Goal: Information Seeking & Learning: Learn about a topic

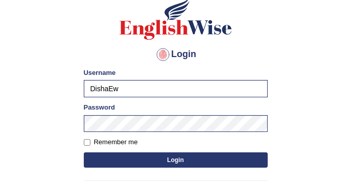
click at [173, 159] on button "Login" at bounding box center [176, 160] width 184 height 15
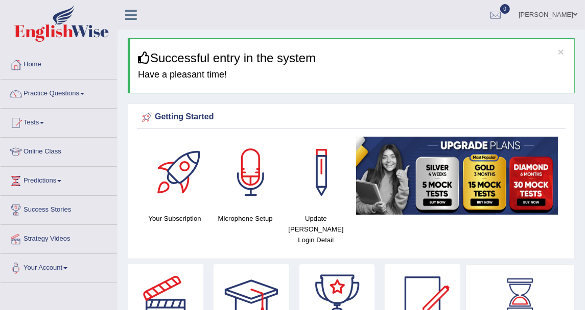
drag, startPoint x: 324, startPoint y: 0, endPoint x: 279, endPoint y: 21, distance: 49.6
click at [279, 21] on ul "Disha Vij Toggle navigation Username: DishaEw Access Type: Online Subscription:…" at bounding box center [421, 14] width 327 height 29
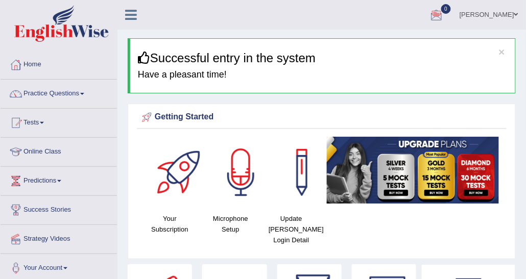
click at [260, 81] on div "× Successful entry in the system Have a pleasant time!" at bounding box center [322, 65] width 388 height 55
click at [350, 18] on span at bounding box center [516, 14] width 4 height 7
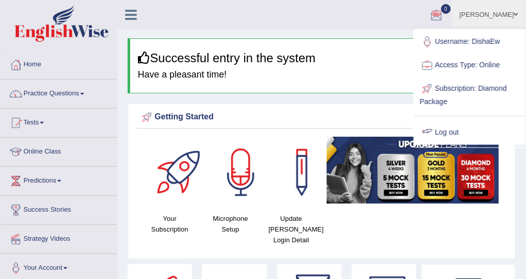
click at [350, 131] on link "Log out" at bounding box center [470, 132] width 110 height 23
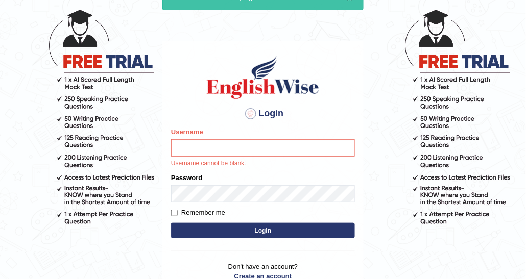
scroll to position [102, 0]
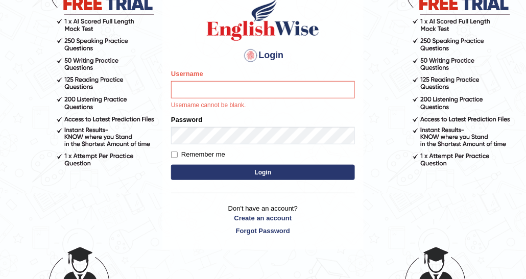
click at [217, 97] on input "Username" at bounding box center [263, 89] width 184 height 17
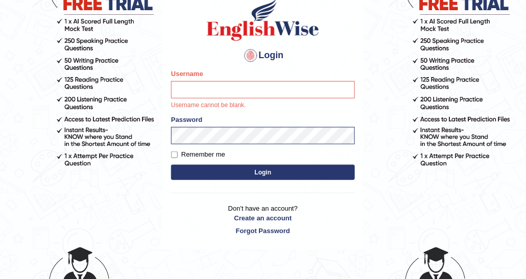
type input "DishaEw"
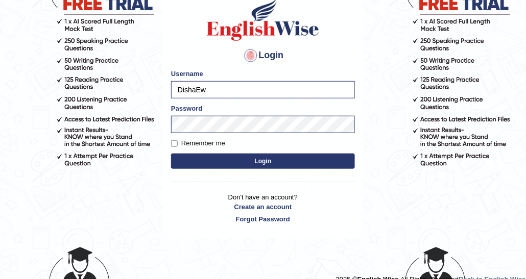
click at [251, 165] on button "Login" at bounding box center [263, 161] width 184 height 15
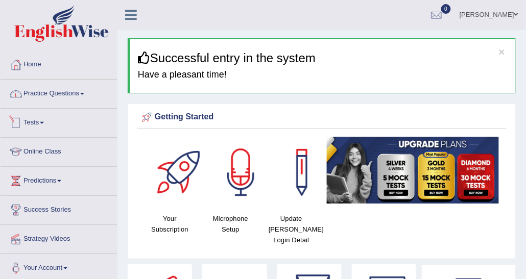
click at [74, 100] on link "Practice Questions" at bounding box center [59, 93] width 116 height 26
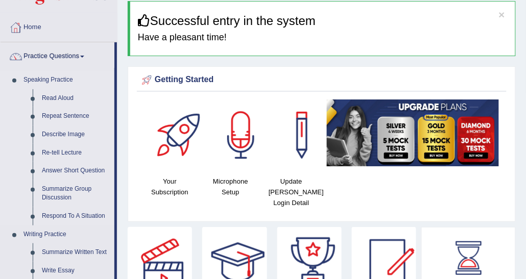
scroll to position [51, 0]
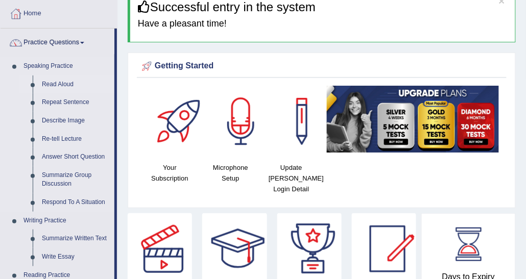
click at [66, 82] on link "Read Aloud" at bounding box center [75, 85] width 77 height 18
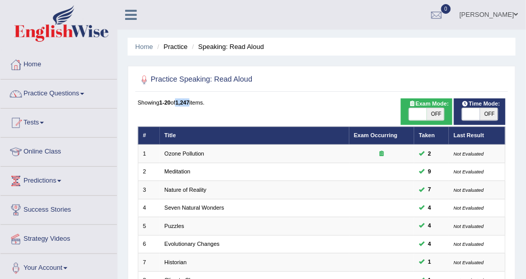
drag, startPoint x: 180, startPoint y: 103, endPoint x: 195, endPoint y: 103, distance: 14.8
click at [195, 103] on div "Showing 1-20 of 1,247 items." at bounding box center [322, 103] width 368 height 8
drag, startPoint x: 195, startPoint y: 103, endPoint x: 313, endPoint y: 62, distance: 124.2
click at [313, 62] on div "Home Practice Speaking: Read Aloud Practice Speaking: Read Aloud Time Mode: ON …" at bounding box center [321, 282] width 409 height 564
click at [454, 47] on ul "Home Practice Speaking: Read Aloud" at bounding box center [322, 47] width 388 height 18
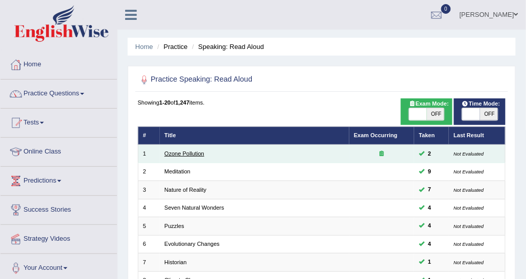
click at [198, 153] on link "Ozone Pollution" at bounding box center [184, 154] width 40 height 6
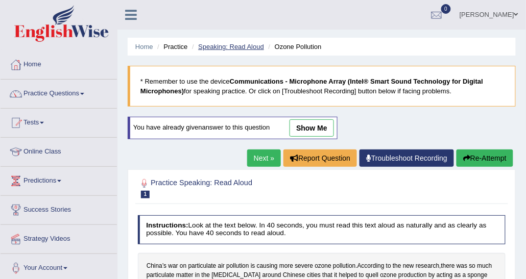
click at [206, 47] on link "Speaking: Read Aloud" at bounding box center [231, 47] width 66 height 8
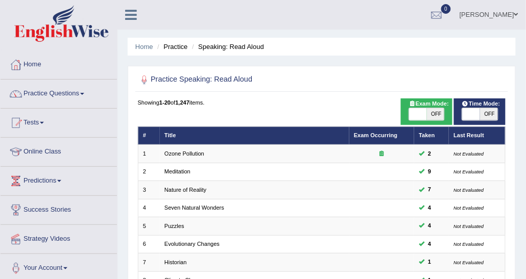
click at [490, 121] on div "Time Mode: ON OFF" at bounding box center [480, 112] width 52 height 27
click at [491, 114] on span "OFF" at bounding box center [489, 114] width 18 height 12
checkbox input "true"
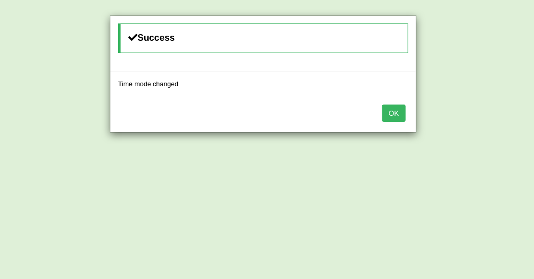
click at [402, 109] on button "OK" at bounding box center [393, 113] width 23 height 17
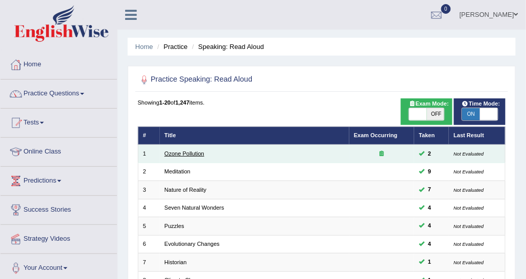
click at [183, 151] on link "Ozone Pollution" at bounding box center [184, 154] width 40 height 6
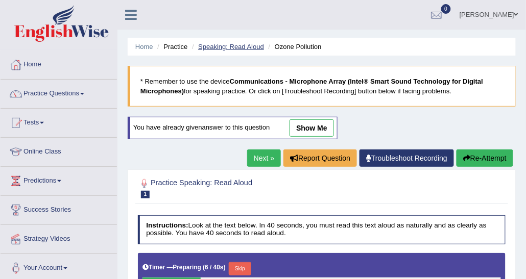
click at [243, 50] on link "Speaking: Read Aloud" at bounding box center [231, 47] width 66 height 8
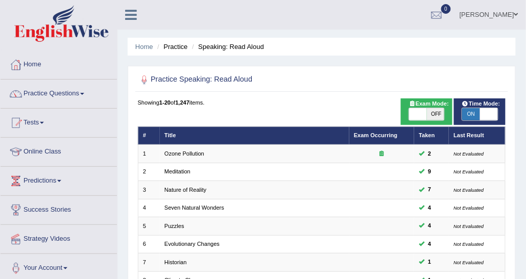
click at [483, 110] on span at bounding box center [489, 114] width 18 height 12
checkbox input "false"
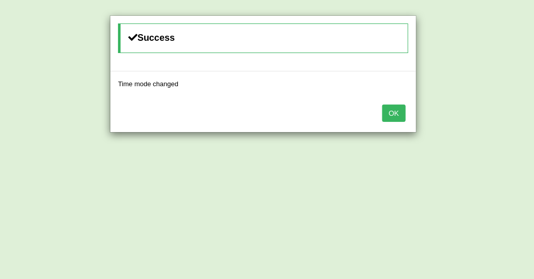
click at [396, 112] on button "OK" at bounding box center [393, 113] width 23 height 17
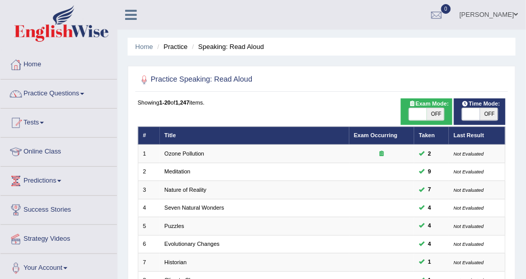
click at [435, 113] on span "OFF" at bounding box center [436, 114] width 18 height 12
checkbox input "true"
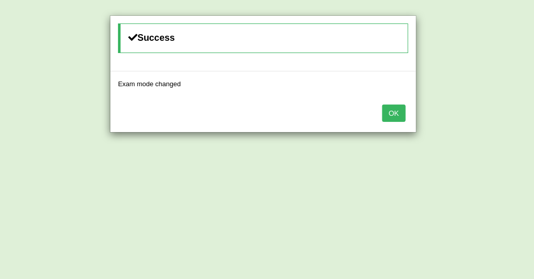
click at [382, 108] on div "OK" at bounding box center [262, 115] width 305 height 36
click at [385, 109] on button "OK" at bounding box center [393, 113] width 23 height 17
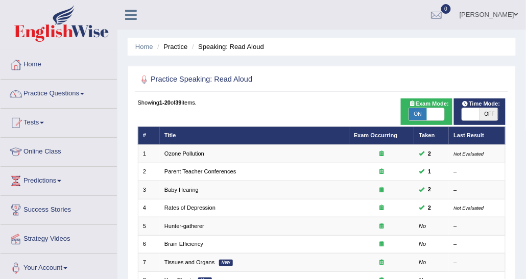
click at [422, 117] on span "ON" at bounding box center [418, 114] width 18 height 12
checkbox input "false"
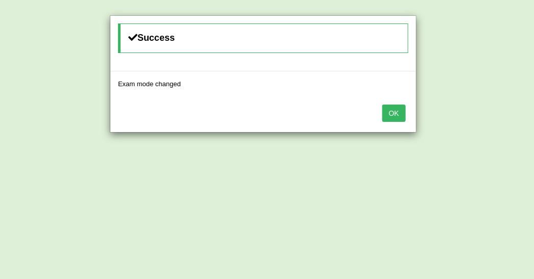
click at [393, 105] on button "OK" at bounding box center [393, 113] width 23 height 17
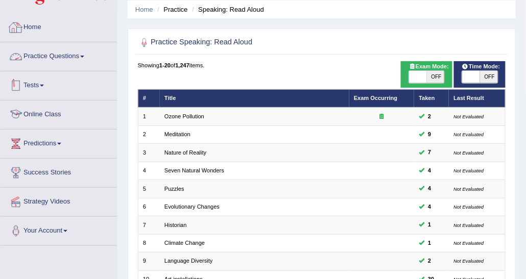
scroll to position [51, 0]
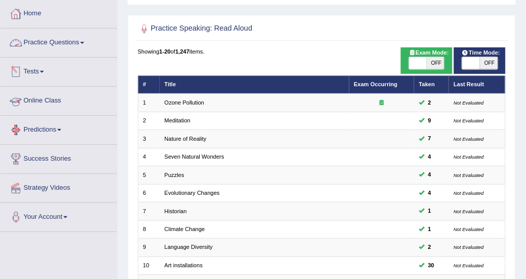
click at [33, 65] on link "Tests" at bounding box center [59, 71] width 116 height 26
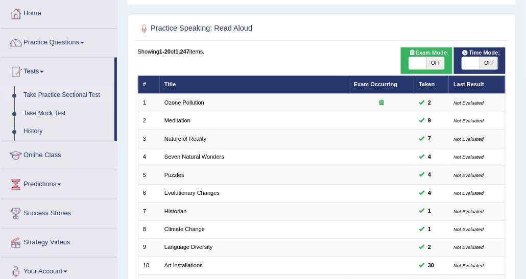
click at [54, 90] on link "Take Practice Sectional Test" at bounding box center [66, 95] width 95 height 18
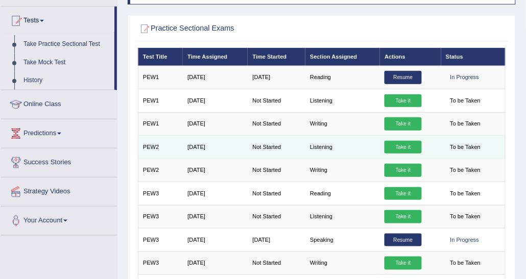
scroll to position [51, 0]
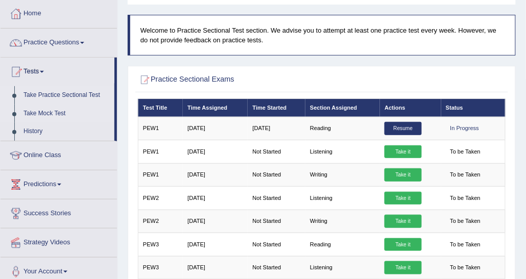
click at [51, 113] on link "Take Mock Test" at bounding box center [66, 114] width 95 height 18
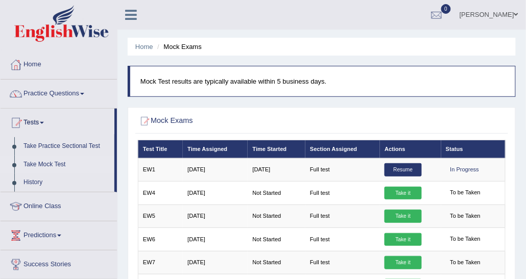
click at [42, 89] on link "Practice Questions" at bounding box center [59, 93] width 116 height 26
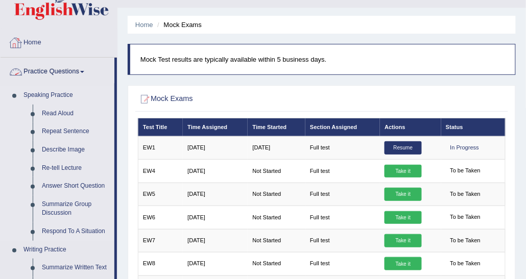
scroll to position [51, 0]
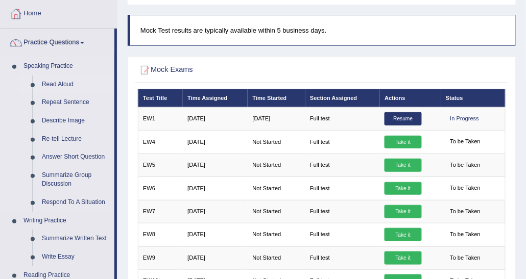
click at [64, 84] on link "Read Aloud" at bounding box center [75, 85] width 77 height 18
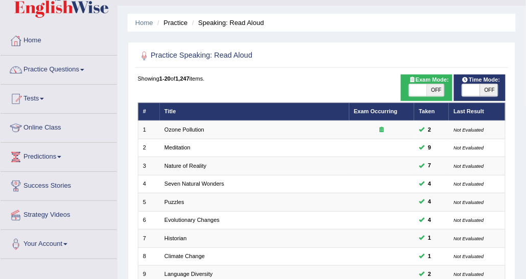
scroll to position [51, 0]
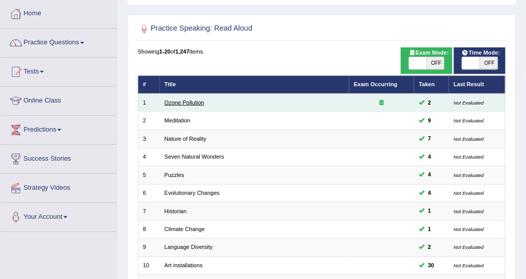
click at [196, 102] on link "Ozone Pollution" at bounding box center [184, 103] width 40 height 6
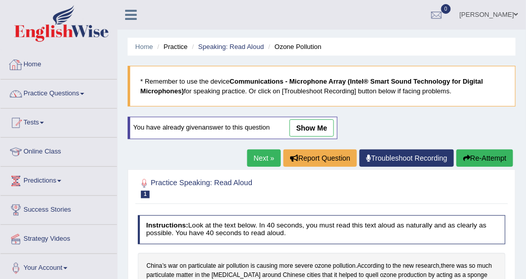
click at [67, 83] on link "Practice Questions" at bounding box center [59, 93] width 116 height 26
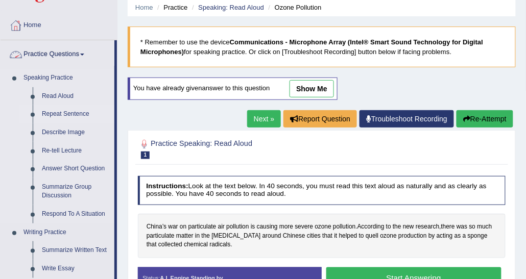
scroll to position [102, 0]
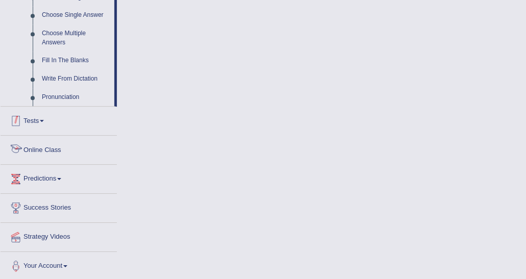
click at [39, 114] on link "Tests" at bounding box center [59, 120] width 116 height 26
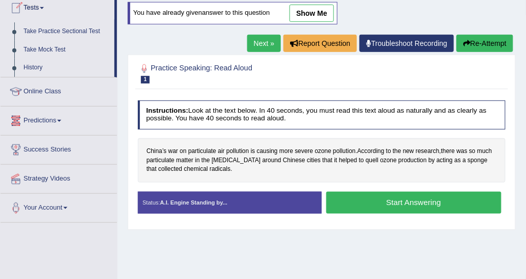
scroll to position [13, 0]
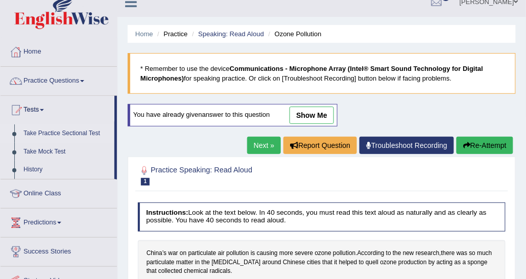
click at [72, 132] on link "Take Practice Sectional Test" at bounding box center [66, 134] width 95 height 18
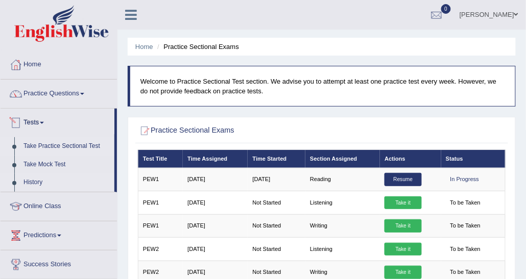
click at [38, 178] on link "History" at bounding box center [66, 183] width 95 height 18
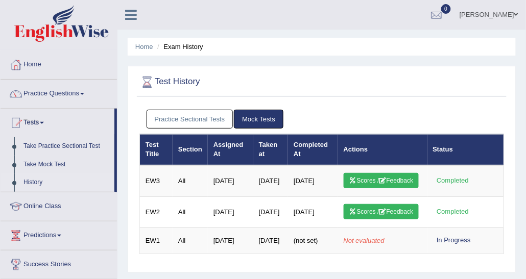
click at [196, 117] on link "Practice Sectional Tests" at bounding box center [190, 119] width 87 height 19
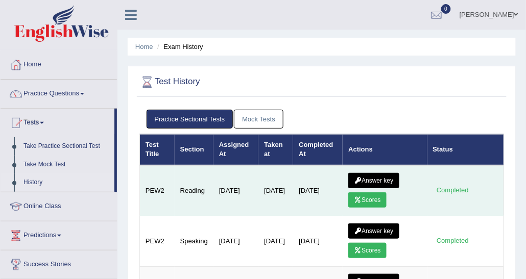
click at [369, 176] on link "Answer key" at bounding box center [373, 180] width 51 height 15
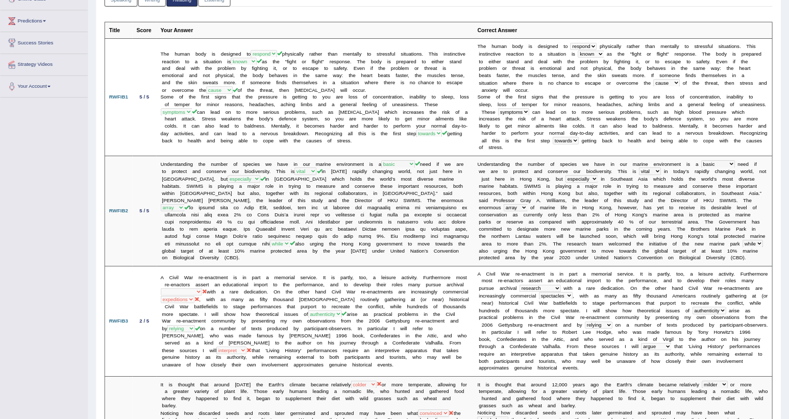
scroll to position [153, 0]
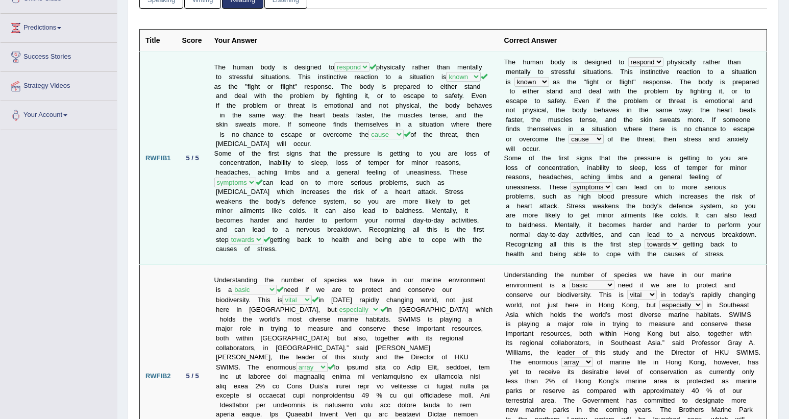
drag, startPoint x: 979, startPoint y: 3, endPoint x: 220, endPoint y: 159, distance: 775.2
click at [220, 159] on td "The human body is designed to deal respond cope act physically rather than ment…" at bounding box center [354, 158] width 290 height 213
drag, startPoint x: 220, startPoint y: 159, endPoint x: 371, endPoint y: 206, distance: 157.8
click at [371, 206] on td "The human body is designed to deal respond cope act physically rather than ment…" at bounding box center [354, 158] width 290 height 213
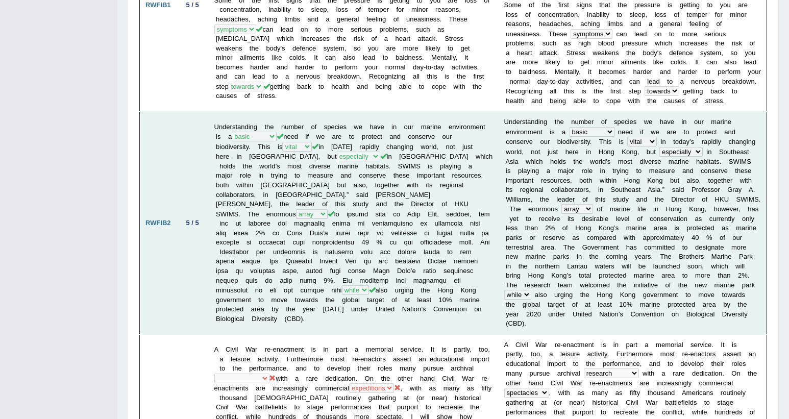
scroll to position [0, 0]
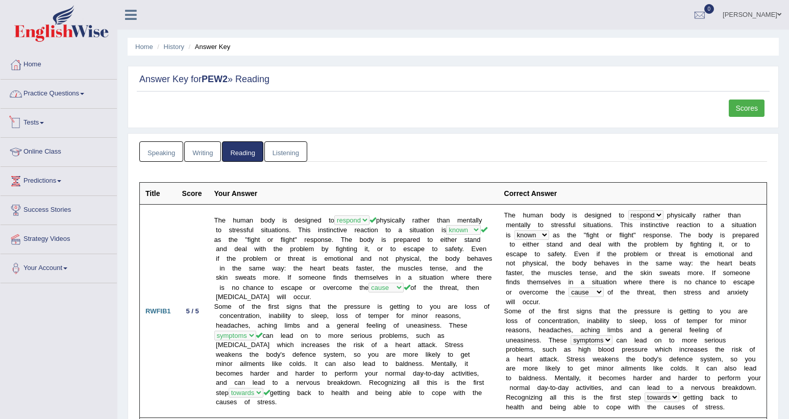
click at [51, 94] on link "Practice Questions" at bounding box center [59, 93] width 116 height 26
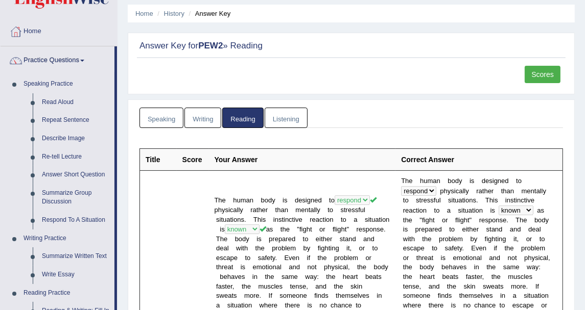
scroll to position [57, 0]
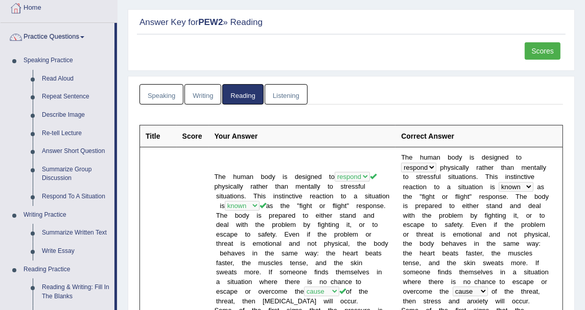
click at [308, 98] on ul "Speaking Writing Reading Listening" at bounding box center [350, 94] width 423 height 21
drag, startPoint x: 447, startPoint y: 30, endPoint x: 105, endPoint y: 105, distance: 350.7
click at [105, 105] on link "Repeat Sentence" at bounding box center [75, 97] width 77 height 18
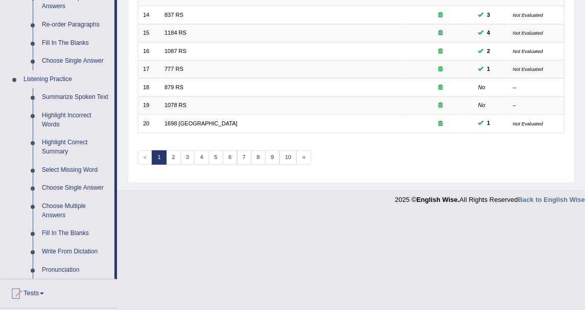
scroll to position [397, 0]
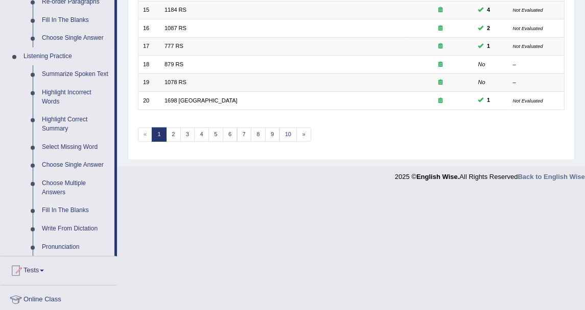
click at [65, 210] on link "Fill In The Blanks" at bounding box center [75, 211] width 77 height 18
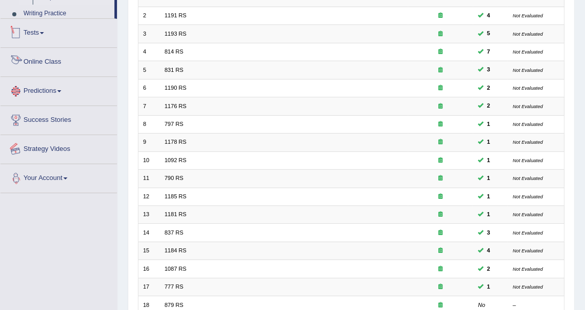
scroll to position [232, 0]
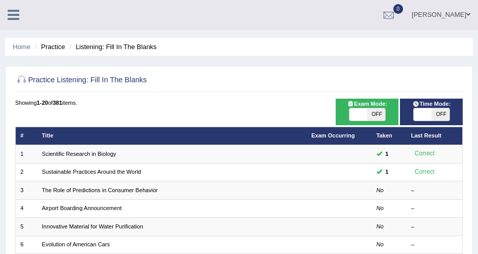
drag, startPoint x: 559, startPoint y: 1, endPoint x: 209, endPoint y: 69, distance: 356.5
click at [203, 80] on h2 "Practice Listening: Fill In The Blanks" at bounding box center [154, 80] width 278 height 13
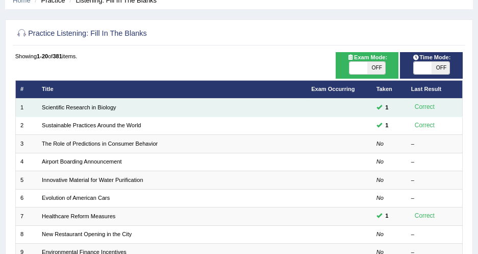
drag, startPoint x: 102, startPoint y: 110, endPoint x: 110, endPoint y: 103, distance: 10.9
click at [102, 110] on link "Scientific Research in Biology" at bounding box center [79, 107] width 75 height 6
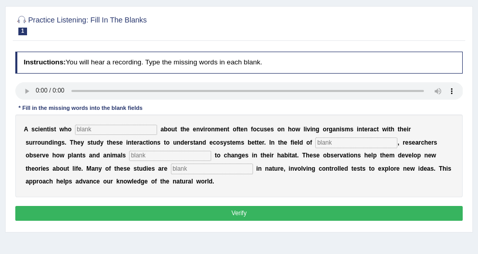
click at [251, 37] on div at bounding box center [239, 24] width 448 height 27
click at [98, 130] on input "text" at bounding box center [116, 130] width 82 height 10
click at [87, 132] on input "text" at bounding box center [116, 130] width 82 height 10
click at [85, 80] on div "Instructions: You will hear a recording. Type the missing words in each blank. …" at bounding box center [239, 137] width 452 height 180
click at [108, 127] on input "text" at bounding box center [116, 130] width 82 height 10
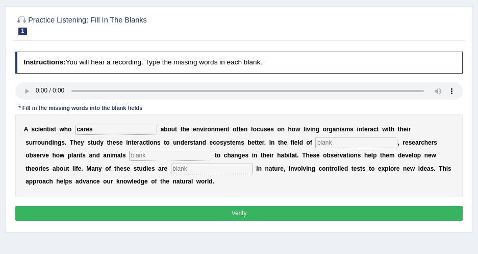
type input "cares"
click at [316, 141] on input "text" at bounding box center [357, 142] width 82 height 10
type input "bio"
click at [129, 153] on input "text" at bounding box center [170, 156] width 82 height 10
type input "respond"
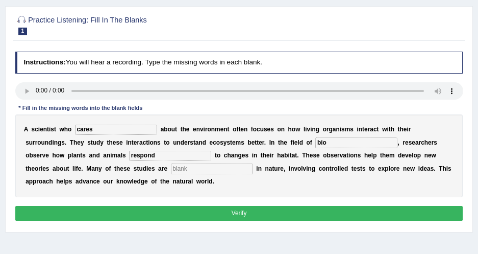
click at [171, 170] on input "text" at bounding box center [212, 168] width 82 height 10
type input "expermntl"
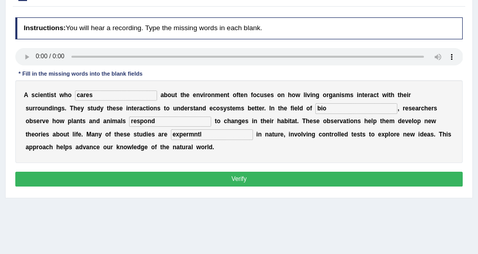
scroll to position [139, 0]
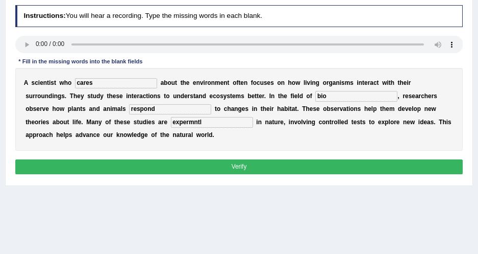
click at [102, 85] on input "cares" at bounding box center [116, 83] width 82 height 10
click at [316, 92] on input "bio" at bounding box center [357, 96] width 82 height 10
type input "biology"
drag, startPoint x: 60, startPoint y: 120, endPoint x: -2, endPoint y: 121, distance: 62.3
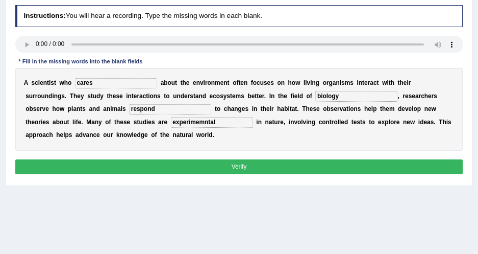
click at [171, 119] on input "experimemntal" at bounding box center [212, 122] width 82 height 10
click at [171, 120] on input "experimental" at bounding box center [212, 122] width 82 height 10
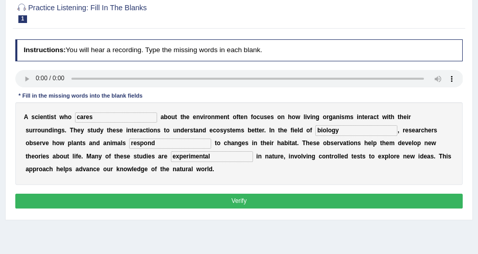
scroll to position [92, 0]
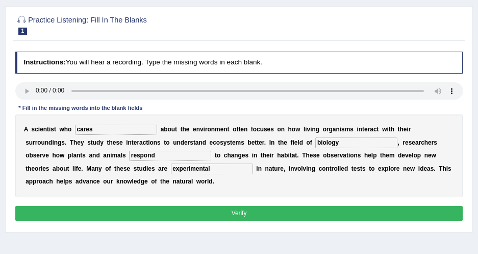
type input "experimental"
click at [254, 210] on button "Verify" at bounding box center [239, 213] width 448 height 15
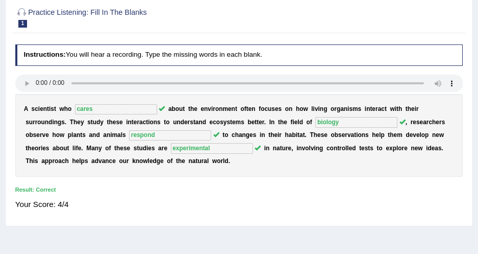
scroll to position [46, 0]
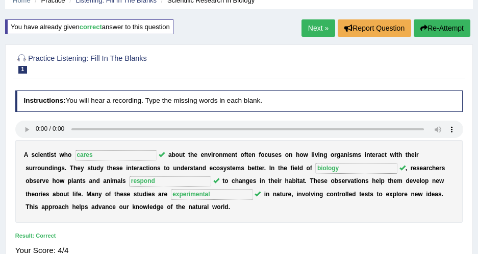
click at [445, 32] on button "Re-Attempt" at bounding box center [442, 27] width 57 height 17
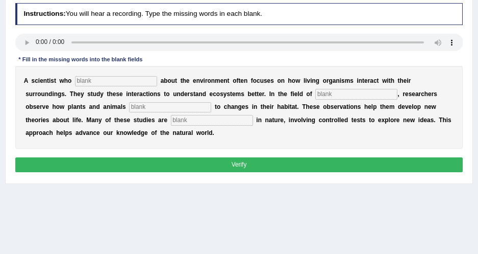
click at [171, 118] on input "text" at bounding box center [212, 120] width 82 height 10
click at [112, 137] on div "A s c i e n t i s t w h o a b o u t t h e e n v i r o n m e n t o f t e n f o c…" at bounding box center [239, 107] width 448 height 83
drag, startPoint x: 68, startPoint y: 119, endPoint x: 7, endPoint y: 114, distance: 62.0
click at [7, 114] on div "Practice Listening: Fill In The Blanks 1 Scientific Research in Biology Instruc…" at bounding box center [239, 71] width 468 height 226
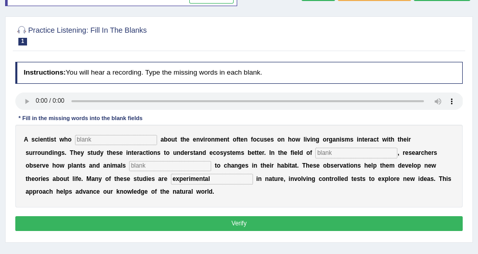
scroll to position [94, 0]
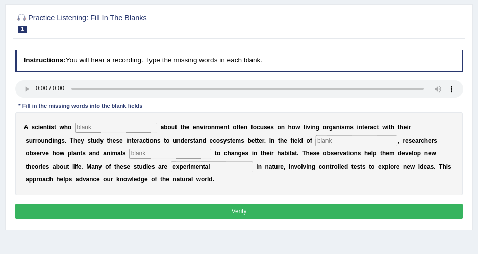
drag, startPoint x: 77, startPoint y: 162, endPoint x: -2, endPoint y: 157, distance: 78.8
click at [0, 157] on html "Toggle navigation Home Practice Questions Speaking Practice Read Aloud Repeat S…" at bounding box center [239, 33] width 478 height 254
click at [171, 169] on input "cumunctn" at bounding box center [212, 166] width 82 height 10
click at [171, 167] on input "cumunictn" at bounding box center [212, 166] width 82 height 10
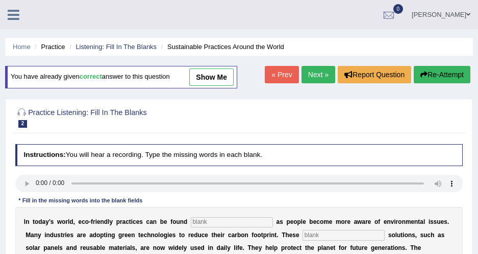
click at [319, 66] on link "Next »" at bounding box center [319, 74] width 34 height 17
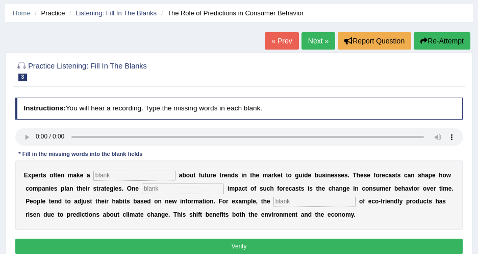
scroll to position [46, 0]
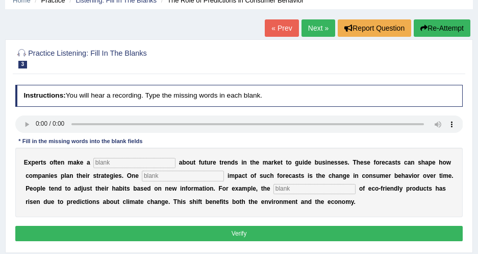
click at [313, 31] on link "Next »" at bounding box center [319, 27] width 34 height 17
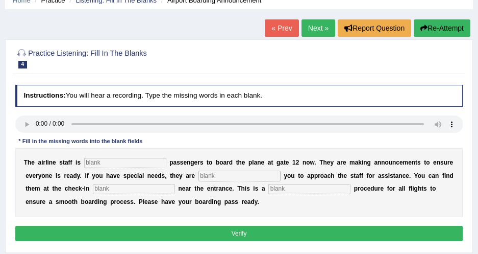
scroll to position [92, 0]
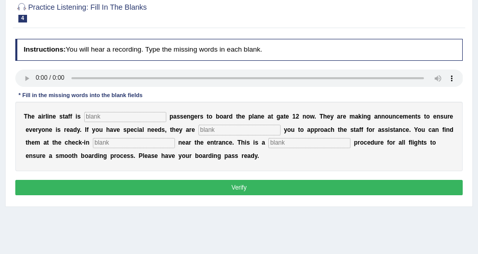
click at [93, 139] on input "text" at bounding box center [134, 143] width 82 height 10
click at [64, 137] on div "T h e a i r l i n e s t a f f i s p a s s e n g e r s t o b o a r d t h e p l a…" at bounding box center [239, 136] width 448 height 69
click at [93, 143] on input "text" at bounding box center [134, 143] width 82 height 10
type input "corherncr"
click at [269, 141] on input "text" at bounding box center [310, 143] width 82 height 10
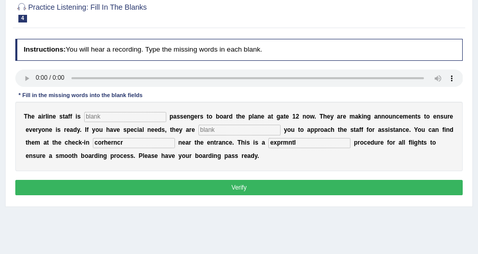
drag, startPoint x: 86, startPoint y: 141, endPoint x: 21, endPoint y: 141, distance: 64.9
click at [21, 141] on div "T h e a i r l i n e s t a f f i s p a s s e n g e r s t o b o a r d t h e p l a…" at bounding box center [239, 136] width 448 height 69
click at [269, 145] on input "exprmntl" at bounding box center [310, 143] width 82 height 10
drag, startPoint x: 223, startPoint y: 144, endPoint x: 184, endPoint y: 143, distance: 38.8
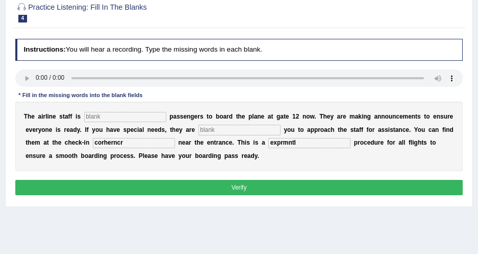
click at [184, 143] on div "T h e a i r l i n e s t a f f i s p a s s e n g e r s t o b o a r d t h e p l a…" at bounding box center [239, 136] width 448 height 69
type input "t"
click at [226, 148] on div "T h e a i r l i n e s t a f f i s p a s s e n g e r s t o b o a r d t h e p l a…" at bounding box center [239, 136] width 448 height 69
drag, startPoint x: 215, startPoint y: 145, endPoint x: 228, endPoint y: 145, distance: 13.3
click at [269, 145] on input "elements" at bounding box center [310, 143] width 82 height 10
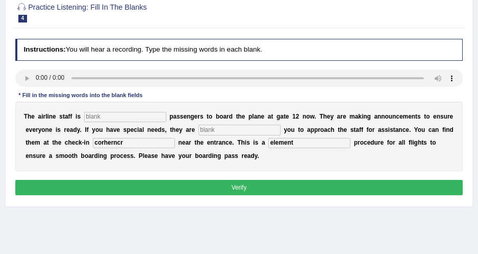
type input "element"
click at [235, 153] on div "T h e a i r l i n e s t a f f i s p a s s e n g e r s t o b o a r d t h e p l a…" at bounding box center [239, 136] width 448 height 69
drag, startPoint x: 191, startPoint y: 140, endPoint x: 123, endPoint y: 137, distance: 69.0
click at [123, 137] on div "T h e a i r l i n e s t a f f i s p a s s e n g e r s t o b o a r d t h e p l a…" at bounding box center [239, 136] width 448 height 69
click at [262, 165] on div "T h e a i r l i n e s t a f f i s p a s s e n g e r s t o b o a r d t h e p l a…" at bounding box center [239, 136] width 448 height 69
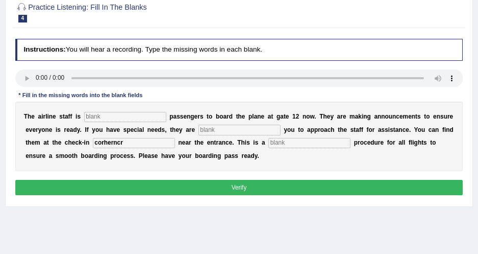
scroll to position [46, 0]
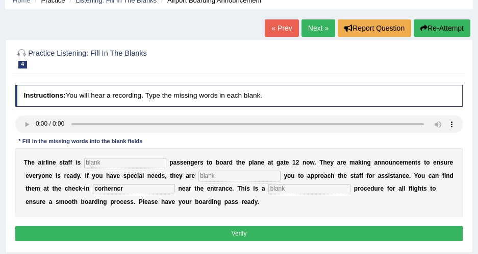
drag, startPoint x: 92, startPoint y: 183, endPoint x: -2, endPoint y: 178, distance: 94.6
click at [0, 178] on html "Toggle navigation Home Practice Questions Speaking Practice Read Aloud Repeat S…" at bounding box center [239, 81] width 478 height 254
drag, startPoint x: 85, startPoint y: 189, endPoint x: 0, endPoint y: 172, distance: 86.5
click at [0, 172] on html "Toggle navigation Home Practice Questions Speaking Practice Read Aloud Repeat S…" at bounding box center [239, 81] width 478 height 254
click at [79, 140] on div "* Fill in the missing words into the blank fields" at bounding box center [80, 141] width 131 height 9
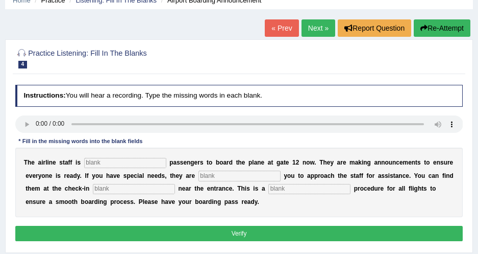
scroll to position [92, 0]
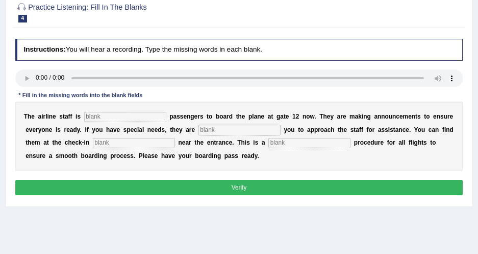
drag, startPoint x: 117, startPoint y: 114, endPoint x: 108, endPoint y: 108, distance: 11.3
click at [117, 114] on input "text" at bounding box center [125, 117] width 82 height 10
click at [91, 117] on input "text" at bounding box center [125, 117] width 82 height 10
type input "ivtng"
click at [210, 127] on input "text" at bounding box center [240, 130] width 82 height 10
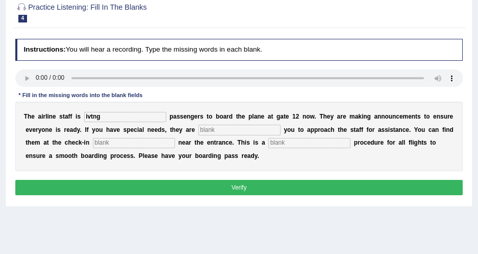
click at [210, 133] on input "text" at bounding box center [240, 130] width 82 height 10
type input "requring"
click at [97, 140] on input "text" at bounding box center [134, 143] width 82 height 10
type input "desk"
click at [269, 143] on input "text" at bounding box center [310, 143] width 82 height 10
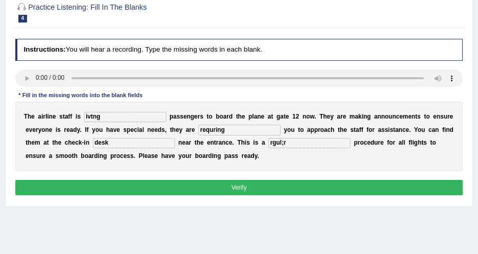
type input "rgul;r"
drag, startPoint x: 211, startPoint y: 140, endPoint x: 181, endPoint y: 139, distance: 30.7
click at [181, 140] on div "T h e a i r l i n e s t a f f i s ivtng p a s s e n g e r s t o b o a r d t h e…" at bounding box center [239, 136] width 448 height 69
type input "regular"
drag, startPoint x: 169, startPoint y: 130, endPoint x: 230, endPoint y: 130, distance: 60.8
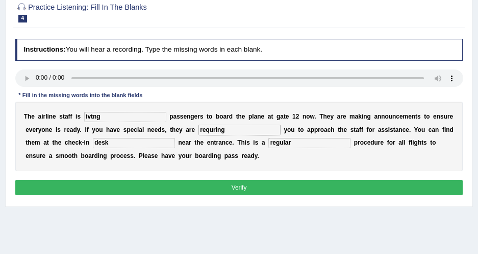
click at [230, 130] on input "requring" at bounding box center [240, 130] width 82 height 10
type input "requiring"
drag, startPoint x: 104, startPoint y: 117, endPoint x: 63, endPoint y: 117, distance: 41.4
click at [63, 117] on div "T h e a i r l i n e s t a f f i s ivtng p a s s e n g e r s t o b o a r d t h e…" at bounding box center [239, 136] width 448 height 69
type input "inviting"
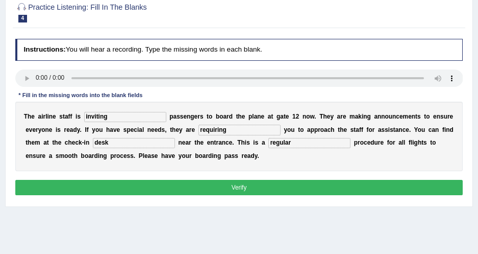
click at [246, 159] on div "T h e a i r l i n e s t a f f i s inviting p a s s e n g e r s t o b o a r d t …" at bounding box center [239, 136] width 448 height 69
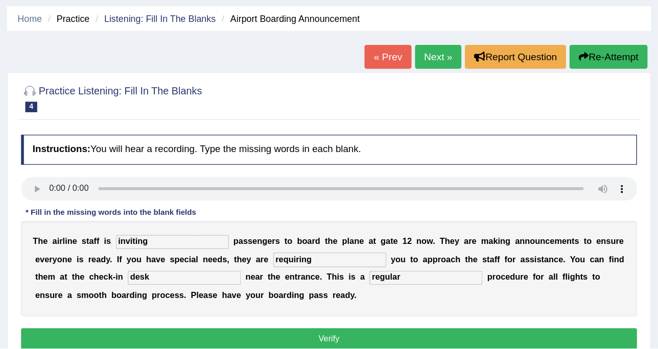
scroll to position [0, 0]
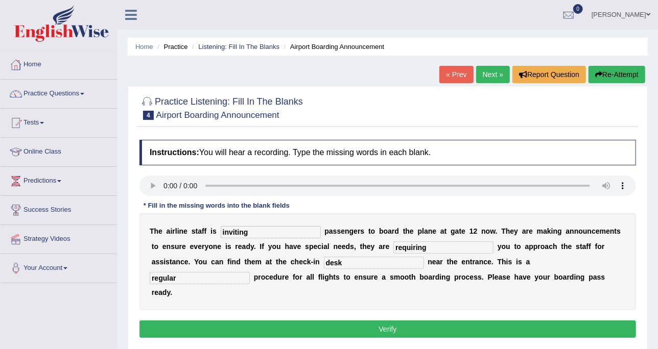
drag, startPoint x: 439, startPoint y: 0, endPoint x: 307, endPoint y: 79, distance: 153.4
click at [319, 78] on div "Home Practice Listening: Fill In The Blanks Airport Boarding Announcement « Pre…" at bounding box center [387, 255] width 540 height 511
click at [230, 46] on link "Listening: Fill In The Blanks" at bounding box center [238, 47] width 81 height 8
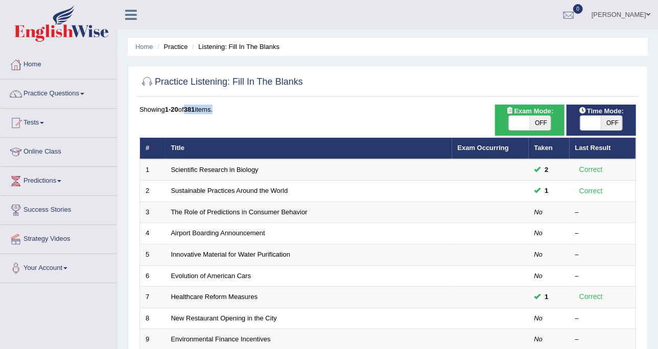
drag, startPoint x: 189, startPoint y: 107, endPoint x: 220, endPoint y: 107, distance: 30.6
click at [220, 107] on div "Showing 1-20 of 381 items." at bounding box center [387, 110] width 496 height 10
drag, startPoint x: 220, startPoint y: 107, endPoint x: 246, endPoint y: 130, distance: 34.0
click at [76, 92] on link "Practice Questions" at bounding box center [59, 93] width 116 height 26
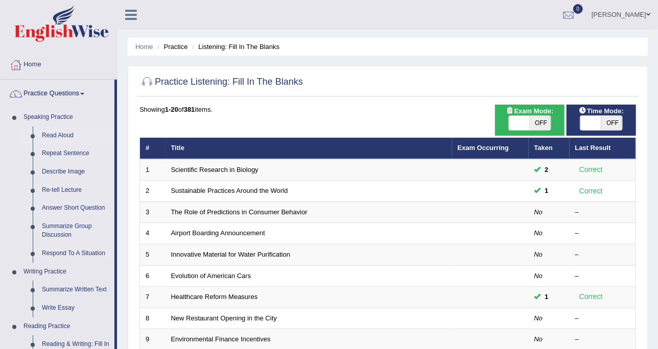
click at [57, 132] on link "Read Aloud" at bounding box center [75, 136] width 77 height 18
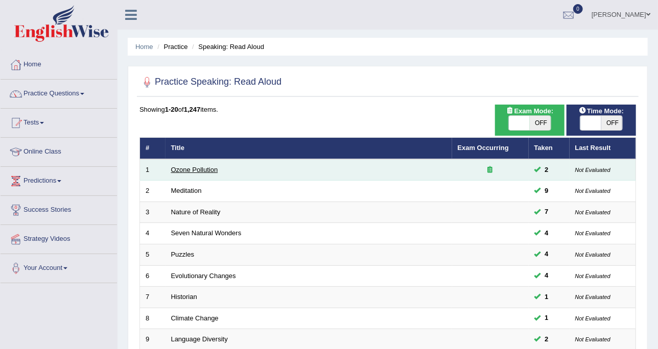
click at [180, 171] on link "Ozone Pollution" at bounding box center [194, 170] width 47 height 8
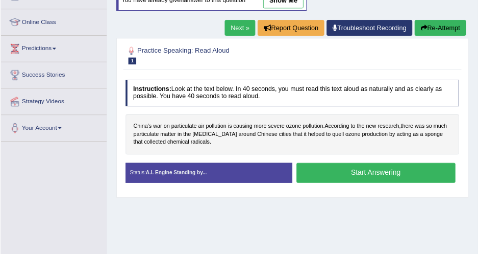
scroll to position [128, 0]
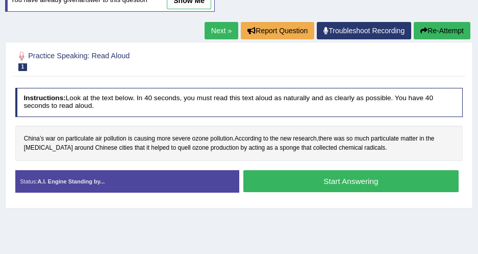
drag, startPoint x: 644, startPoint y: 2, endPoint x: 199, endPoint y: 76, distance: 451.5
click at [199, 76] on div "Practice Speaking: Read Aloud 1 Ozone Pollution" at bounding box center [239, 62] width 452 height 30
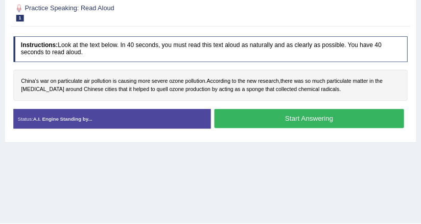
scroll to position [174, 0]
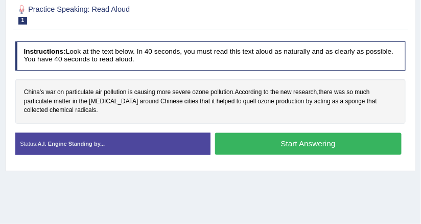
drag, startPoint x: 343, startPoint y: 5, endPoint x: 202, endPoint y: 46, distance: 147.4
click at [202, 46] on h4 "Instructions: Look at the text below. In 40 seconds, you must read this text al…" at bounding box center [210, 55] width 391 height 29
click at [254, 49] on h4 "Instructions: Look at the text below. In 40 seconds, you must read this text al…" at bounding box center [210, 55] width 391 height 29
click at [102, 69] on div "Instructions: Look at the text below. In 40 seconds, you must read this text al…" at bounding box center [210, 101] width 395 height 129
click at [238, 138] on button "Start Answering" at bounding box center [308, 144] width 186 height 22
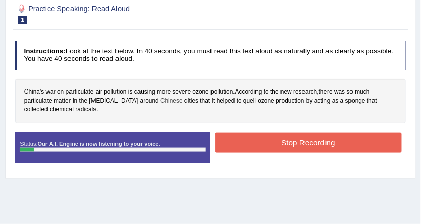
scroll to position [208, 0]
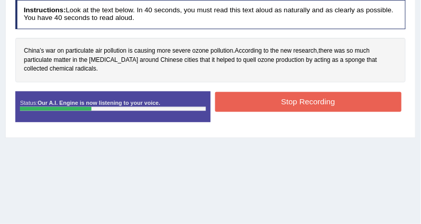
click at [241, 98] on button "Stop Recording" at bounding box center [308, 102] width 186 height 20
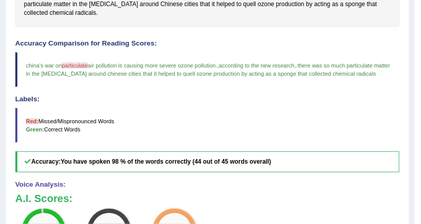
scroll to position [249, 0]
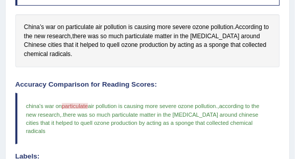
drag, startPoint x: 321, startPoint y: 40, endPoint x: 161, endPoint y: 62, distance: 161.3
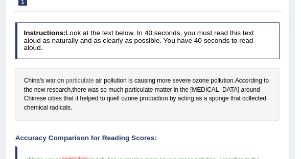
scroll to position [190, 0]
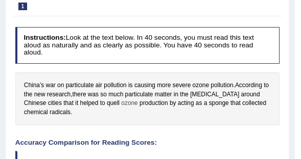
click at [121, 99] on span "ozone" at bounding box center [129, 103] width 16 height 9
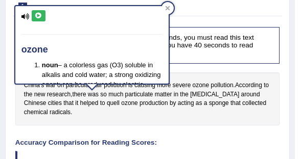
click at [36, 15] on icon at bounding box center [39, 16] width 8 height 6
click at [41, 17] on icon at bounding box center [39, 16] width 8 height 6
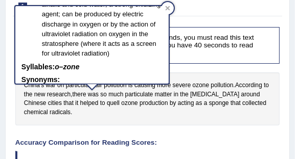
scroll to position [80, 0]
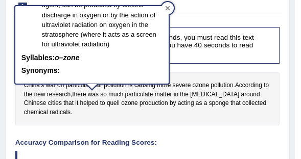
click at [167, 8] on icon at bounding box center [167, 8] width 5 height 5
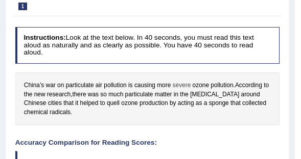
click at [182, 81] on span "severe" at bounding box center [182, 85] width 18 height 9
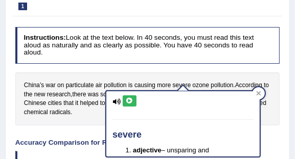
click at [128, 103] on icon at bounding box center [130, 101] width 8 height 6
click at [221, 81] on span "pollution" at bounding box center [221, 85] width 22 height 9
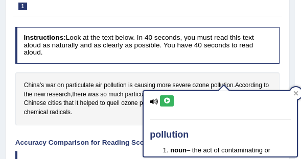
click at [166, 99] on icon at bounding box center [167, 101] width 8 height 6
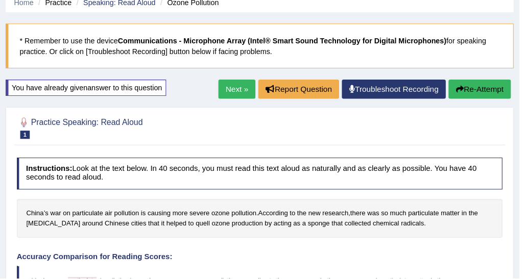
scroll to position [44, 0]
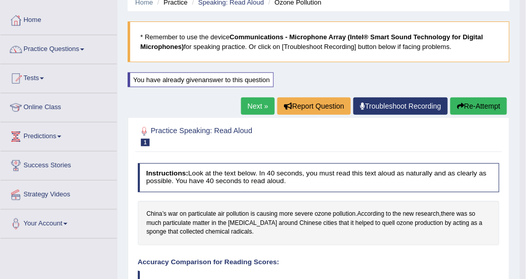
drag, startPoint x: 287, startPoint y: 0, endPoint x: 82, endPoint y: 40, distance: 209.7
click at [82, 40] on link "Practice Questions" at bounding box center [59, 48] width 116 height 26
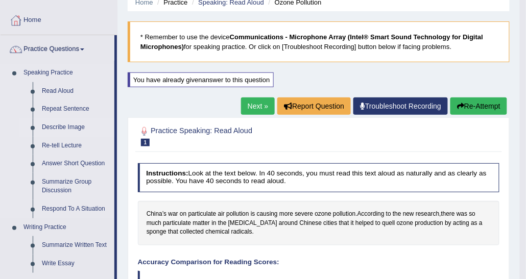
click at [66, 121] on link "Describe Image" at bounding box center [75, 127] width 77 height 18
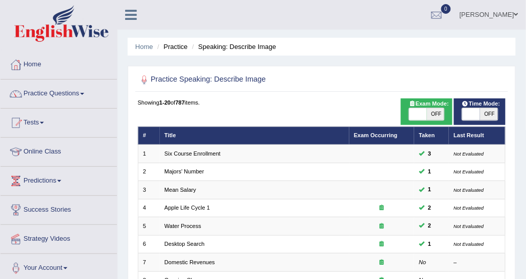
click at [212, 154] on link "Six Course Enrollment" at bounding box center [192, 154] width 56 height 6
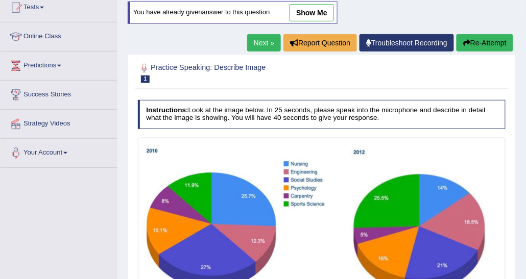
scroll to position [102, 0]
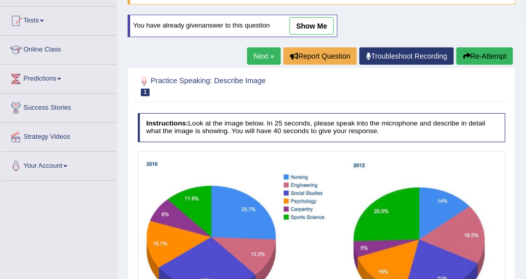
click at [308, 26] on link "show me" at bounding box center [312, 25] width 44 height 17
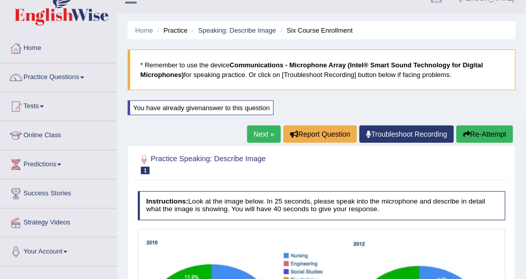
scroll to position [0, 0]
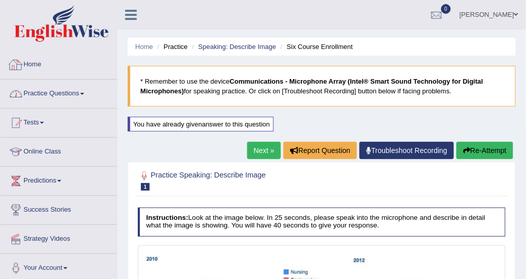
click at [61, 90] on link "Practice Questions" at bounding box center [59, 93] width 116 height 26
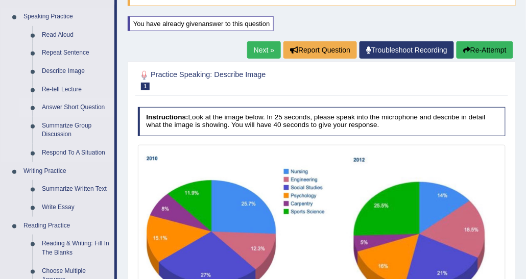
scroll to position [153, 0]
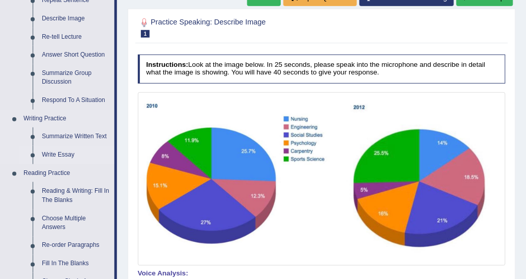
click at [69, 152] on link "Write Essay" at bounding box center [75, 155] width 77 height 18
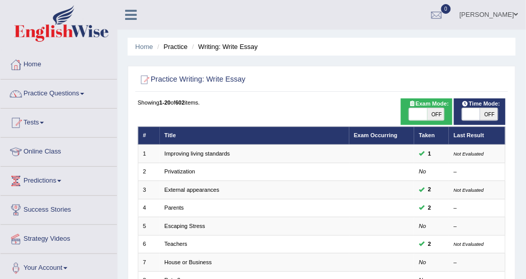
click at [188, 153] on link "Improving living standards" at bounding box center [196, 154] width 65 height 6
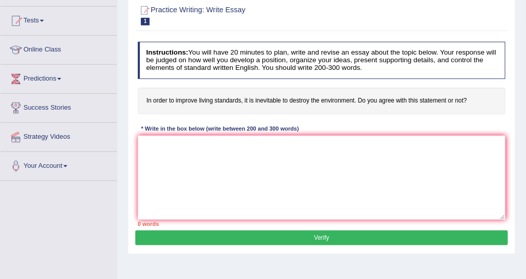
scroll to position [51, 0]
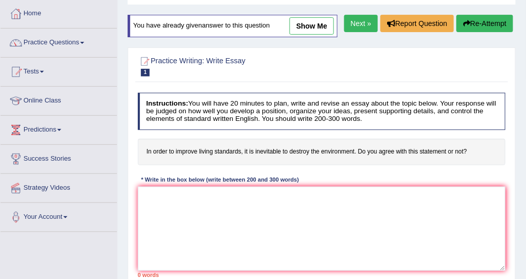
click at [300, 31] on link "show me" at bounding box center [312, 25] width 44 height 17
type textarea "One of the most important trends of [DATE] world is the increase in the living …"
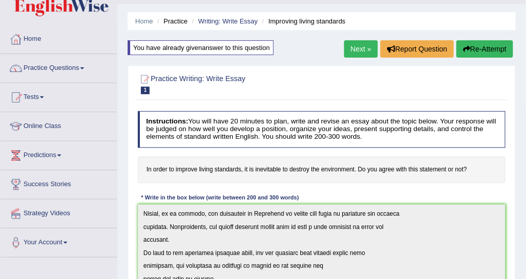
scroll to position [0, 0]
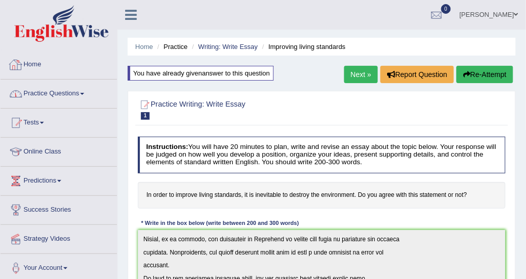
click at [56, 86] on link "Practice Questions" at bounding box center [59, 93] width 116 height 26
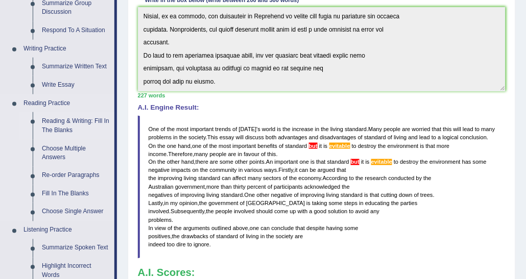
scroll to position [255, 0]
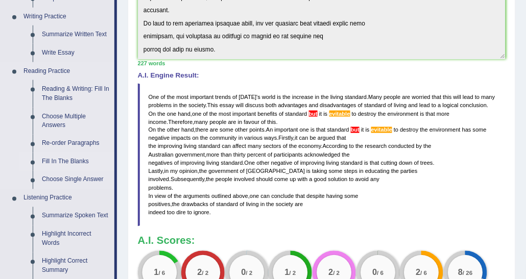
click at [68, 160] on link "Fill In The Blanks" at bounding box center [75, 162] width 77 height 18
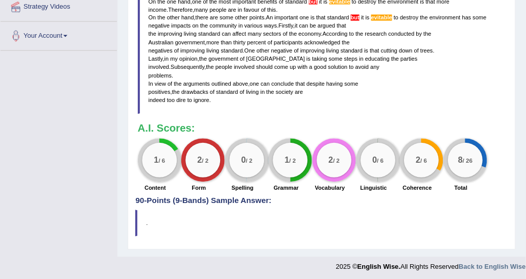
scroll to position [369, 0]
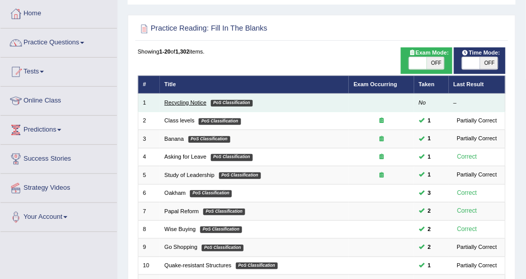
click at [194, 103] on link "Recycling Notice" at bounding box center [185, 103] width 42 height 6
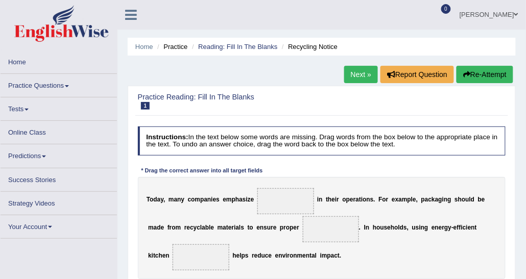
click at [358, 71] on link "Next »" at bounding box center [361, 74] width 34 height 17
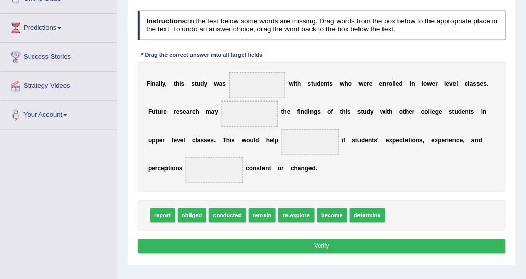
scroll to position [178, 0]
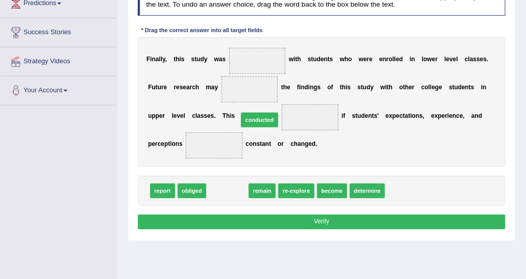
drag, startPoint x: 229, startPoint y: 188, endPoint x: 269, endPoint y: 104, distance: 93.7
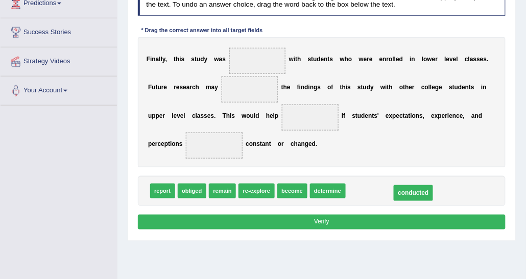
drag, startPoint x: 269, startPoint y: 115, endPoint x: 390, endPoint y: 205, distance: 150.8
click at [395, 147] on div "F i n a l l y , t h i s s t u d y w a s w i t h s t u d e n t s w h o w e r e e…" at bounding box center [322, 102] width 368 height 130
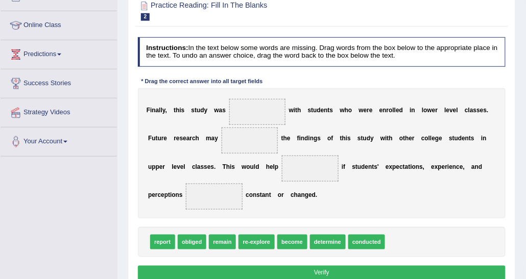
scroll to position [76, 0]
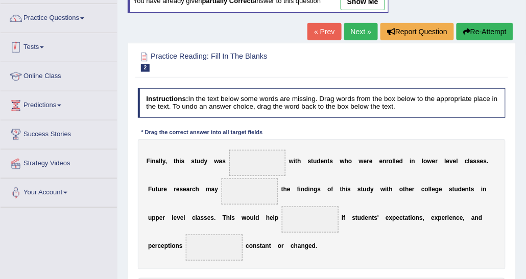
click at [84, 21] on link "Practice Questions" at bounding box center [59, 17] width 116 height 26
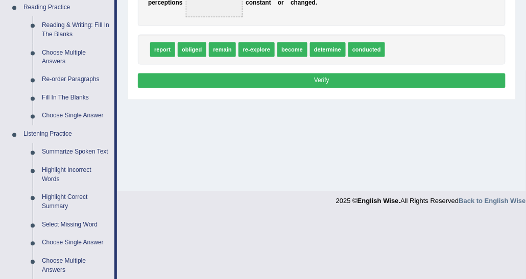
scroll to position [331, 0]
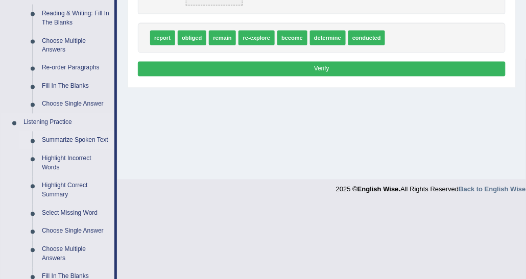
click at [78, 141] on link "Summarize Spoken Text" at bounding box center [75, 141] width 77 height 18
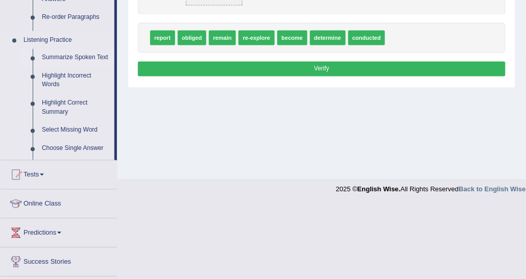
scroll to position [200, 0]
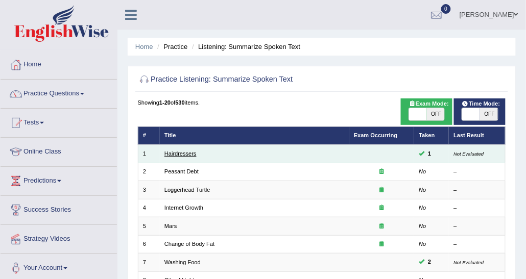
click at [183, 156] on link "Hairdressers" at bounding box center [180, 154] width 32 height 6
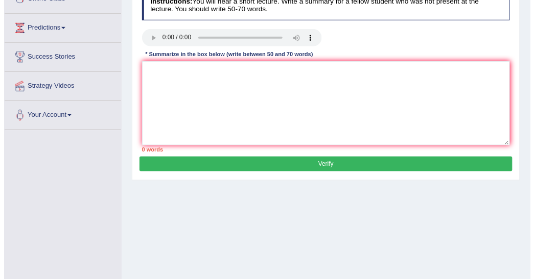
scroll to position [51, 0]
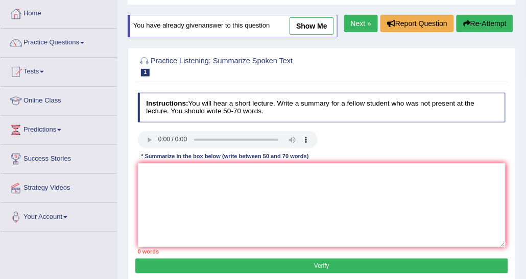
click at [321, 23] on link "show me" at bounding box center [312, 25] width 44 height 17
type textarea "The speaker provided a comprehensive overview of hairdressers, highlighting sev…"
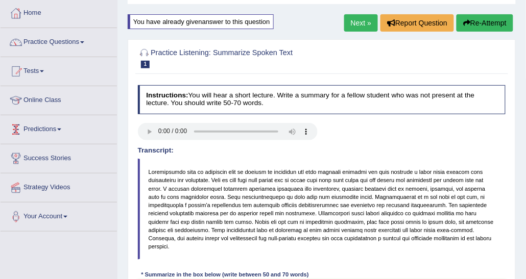
scroll to position [102, 0]
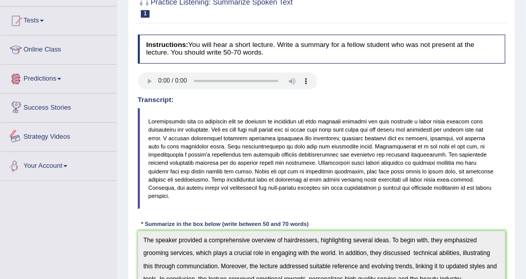
click at [57, 77] on link "Predictions" at bounding box center [59, 78] width 116 height 26
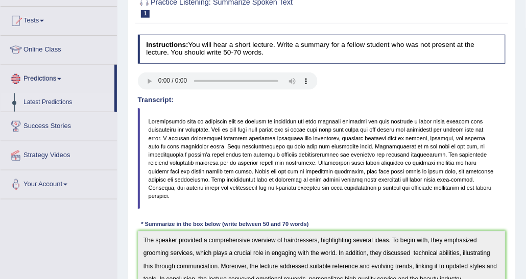
click at [50, 103] on link "Latest Predictions" at bounding box center [66, 102] width 95 height 18
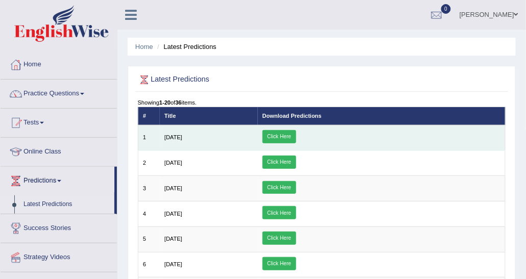
click at [296, 133] on link "Click Here" at bounding box center [279, 136] width 34 height 13
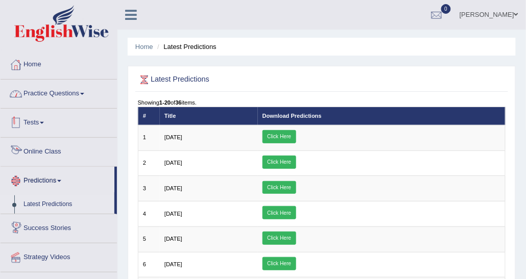
click at [53, 99] on link "Practice Questions" at bounding box center [59, 93] width 116 height 26
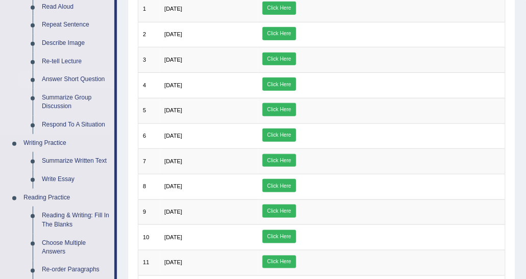
scroll to position [204, 0]
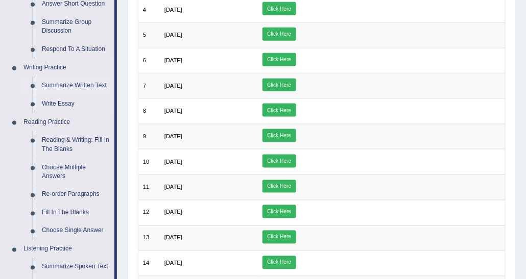
click at [63, 89] on link "Summarize Written Text" at bounding box center [75, 86] width 77 height 18
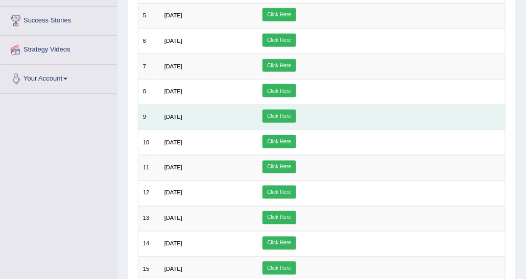
scroll to position [257, 0]
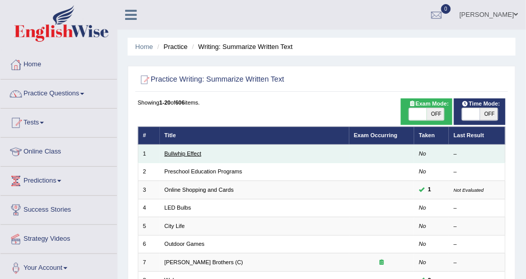
click at [188, 152] on link "Bullwhip Effect" at bounding box center [182, 154] width 37 height 6
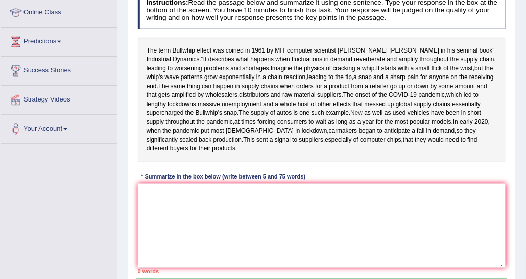
scroll to position [153, 0]
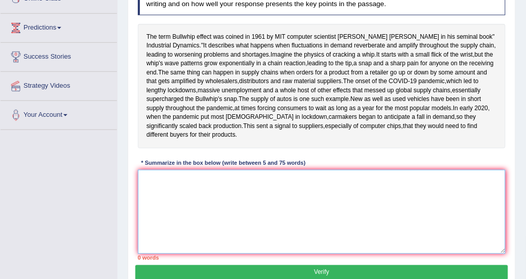
click at [193, 250] on textarea at bounding box center [322, 212] width 368 height 84
click at [189, 224] on textarea at bounding box center [322, 212] width 368 height 84
click at [191, 209] on textarea "The bullwhip" at bounding box center [322, 212] width 368 height 84
click at [202, 213] on textarea "The bullwhip" at bounding box center [322, 212] width 368 height 84
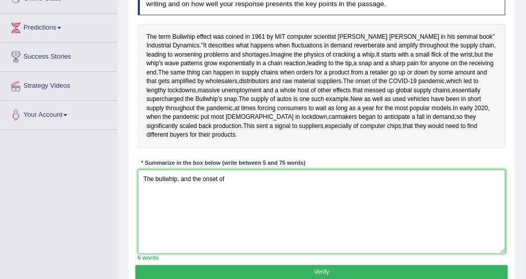
drag, startPoint x: 141, startPoint y: 202, endPoint x: 270, endPoint y: 202, distance: 128.2
click at [270, 202] on textarea "The bullwhip, and the onset of" at bounding box center [322, 212] width 368 height 84
click at [189, 222] on textarea "The bullwhip, and the onset of" at bounding box center [322, 212] width 368 height 84
click at [169, 222] on textarea "The bullwhip, and the onset of" at bounding box center [322, 212] width 368 height 84
click at [225, 204] on textarea "The bullwhip, and the onset of" at bounding box center [322, 212] width 368 height 84
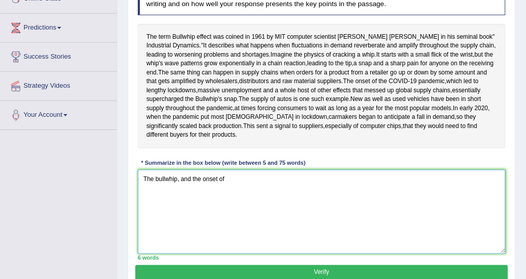
paste textarea "The bullwhip, and the onset of"
drag, startPoint x: 182, startPoint y: 218, endPoint x: 189, endPoint y: 219, distance: 7.3
click at [189, 219] on textarea "The bullwhip, and the onset of The bullwhip, and the onset of" at bounding box center [322, 212] width 368 height 84
drag, startPoint x: 227, startPoint y: 204, endPoint x: 297, endPoint y: 202, distance: 70.0
click at [297, 202] on textarea "The bullwhip, and the onset of The bullwhip, but the onset of" at bounding box center [322, 212] width 368 height 84
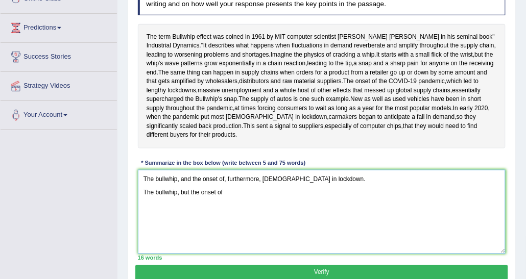
click at [224, 204] on textarea "The bullwhip, and the onset of, furthermore, americans in lockdown. The bullwhi…" at bounding box center [322, 212] width 368 height 84
drag, startPoint x: 223, startPoint y: 204, endPoint x: 330, endPoint y: 203, distance: 106.7
click at [330, 203] on textarea "The bullwhip, and the onset of, furthermore, americans in lockdown. The bullwhi…" at bounding box center [322, 212] width 368 height 84
click at [242, 221] on textarea "The bullwhip, and the onset of, furthermore, americans in lockdown. The bullwhi…" at bounding box center [322, 212] width 368 height 84
paste textarea ", furthermore, americans in lockdown."
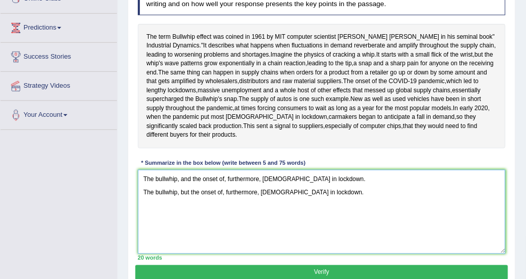
click at [331, 199] on textarea "The bullwhip, and the onset of, furthermore, americans in lockdown. The bullwhi…" at bounding box center [322, 212] width 368 height 84
click at [398, 203] on textarea "The bullwhip, and the onset of, furthermore, americans in lockdown, moreover, t…" at bounding box center [322, 212] width 368 height 84
drag, startPoint x: 323, startPoint y: 204, endPoint x: 477, endPoint y: 190, distance: 154.3
click at [477, 190] on div "Instructions: Read the passage below and summarize it using one sentence. Type …" at bounding box center [321, 120] width 372 height 292
click at [336, 221] on textarea "The bullwhip, and the onset of, furthermore, americans in lockdown, moreover, t…" at bounding box center [322, 212] width 368 height 84
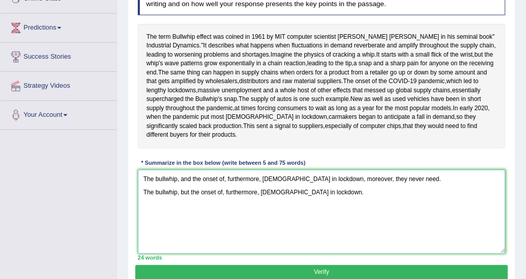
drag, startPoint x: 326, startPoint y: 219, endPoint x: 85, endPoint y: 219, distance: 241.5
click at [85, 219] on div "Toggle navigation Home Practice Questions Speaking Practice Read Aloud Repeat S…" at bounding box center [263, 112] width 526 height 531
click at [398, 211] on textarea "The bullwhip, and the onset of, furthermore, americans in lockdown, moreover, t…" at bounding box center [322, 212] width 368 height 84
drag, startPoint x: 401, startPoint y: 207, endPoint x: 323, endPoint y: 206, distance: 77.6
click at [323, 206] on textarea "The bullwhip, and the onset of, furthermore, americans in lockdown, moreover, t…" at bounding box center [322, 212] width 368 height 84
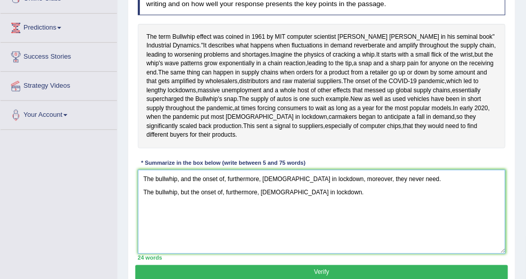
click at [226, 226] on textarea "The bullwhip, and the onset of, furthermore, americans in lockdown, moreover, t…" at bounding box center [322, 212] width 368 height 84
drag, startPoint x: 192, startPoint y: 202, endPoint x: 177, endPoint y: 198, distance: 16.0
click at [177, 198] on textarea "The bullwhip, and the onset of, furthermore, americans in lockdown, moreover, t…" at bounding box center [322, 212] width 368 height 84
drag, startPoint x: 189, startPoint y: 219, endPoint x: 175, endPoint y: 217, distance: 14.5
click at [175, 217] on textarea "The bullwhip, and the onset of, furthermore, americans in lockdown, moreover, t…" at bounding box center [322, 212] width 368 height 84
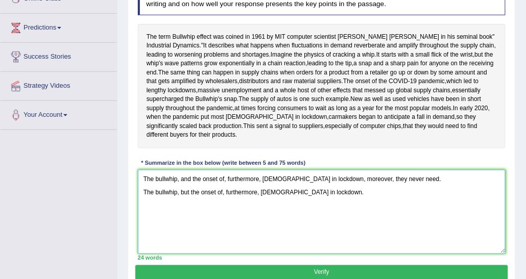
click at [184, 239] on textarea "The bullwhip, and the onset of, furthermore, americans in lockdown, moreover, t…" at bounding box center [322, 212] width 368 height 84
type textarea "The bullwhip, and the onset of, furthermore, americans in lockdown, moreover, t…"
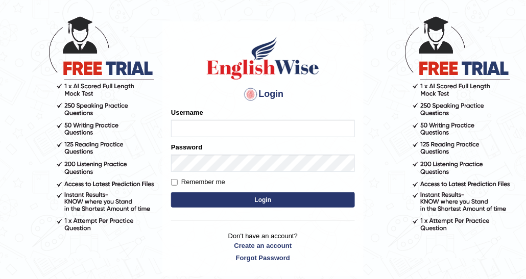
scroll to position [51, 0]
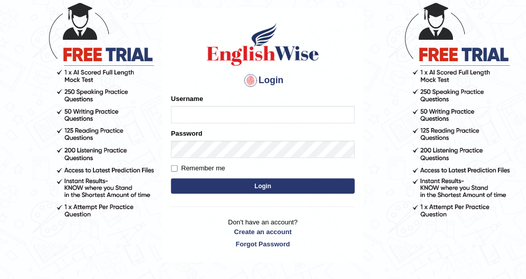
type input "DishaEw"
click at [261, 186] on button "Login" at bounding box center [263, 186] width 184 height 15
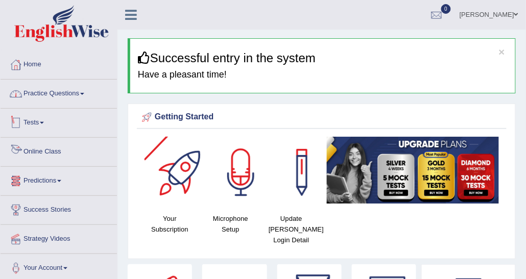
click at [84, 93] on span at bounding box center [82, 94] width 4 height 2
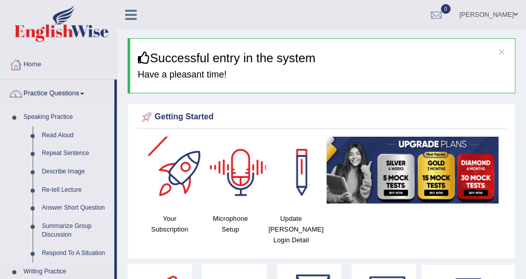
scroll to position [102, 0]
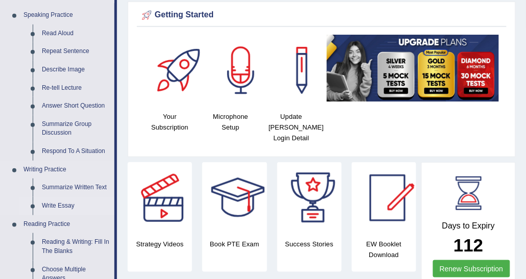
click at [66, 202] on link "Write Essay" at bounding box center [75, 206] width 77 height 18
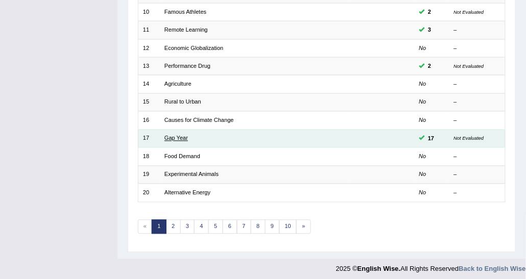
click at [174, 135] on link "Gap Year" at bounding box center [175, 138] width 23 height 6
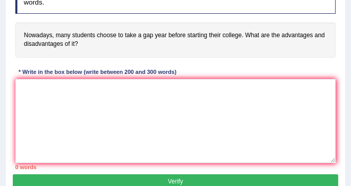
scroll to position [204, 0]
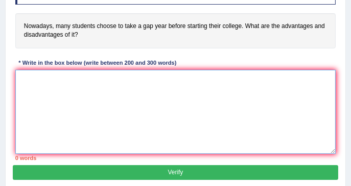
click at [176, 97] on textarea at bounding box center [175, 112] width 321 height 84
paste textarea "The increasing influence of (essay topic) on our lives has ignited numerous dis…"
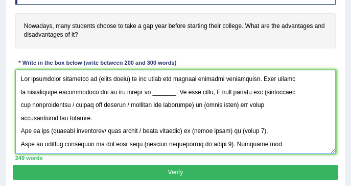
scroll to position [0, 0]
drag, startPoint x: 94, startPoint y: 75, endPoint x: 130, endPoint y: 76, distance: 36.3
click at [130, 76] on textarea at bounding box center [175, 112] width 321 height 84
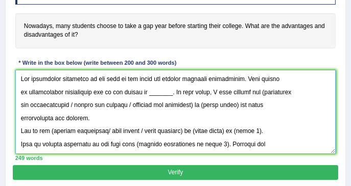
click at [185, 86] on textarea at bounding box center [175, 112] width 321 height 84
drag, startPoint x: 83, startPoint y: 118, endPoint x: 14, endPoint y: 71, distance: 83.4
click at [14, 71] on div "Instructions: You will have 20 minutes to plan, write and revise an essay about…" at bounding box center [175, 61] width 325 height 210
click at [151, 89] on textarea at bounding box center [175, 112] width 321 height 84
drag, startPoint x: 141, startPoint y: 90, endPoint x: 162, endPoint y: 92, distance: 21.0
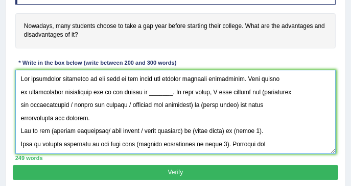
click at [162, 92] on textarea at bounding box center [175, 112] width 321 height 84
drag, startPoint x: 143, startPoint y: 91, endPoint x: 16, endPoint y: 68, distance: 129.1
click at [16, 68] on div "Instructions: You will have 20 minutes to plan, write and revise an essay about…" at bounding box center [175, 61] width 325 height 210
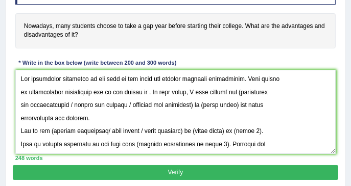
click at [303, 51] on div "Instructions: You will have 20 minutes to plan, write and revise an essay about…" at bounding box center [175, 61] width 325 height 210
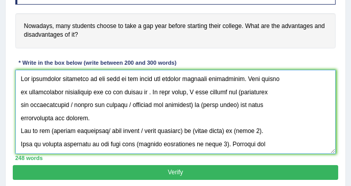
click at [143, 91] on textarea at bounding box center [175, 112] width 321 height 84
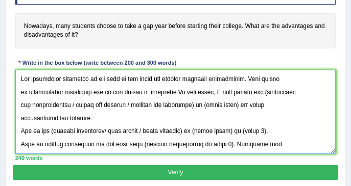
click at [143, 91] on textarea at bounding box center [175, 112] width 321 height 84
click at [170, 91] on textarea at bounding box center [175, 112] width 321 height 84
click at [257, 88] on textarea at bounding box center [175, 112] width 321 height 84
click at [258, 90] on textarea at bounding box center [175, 112] width 321 height 84
drag, startPoint x: 71, startPoint y: 104, endPoint x: 199, endPoint y: 108, distance: 127.7
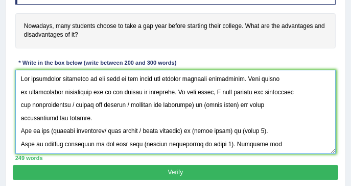
click at [199, 108] on textarea at bounding box center [175, 112] width 321 height 84
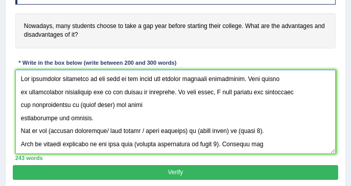
drag, startPoint x: 81, startPoint y: 102, endPoint x: 114, endPoint y: 105, distance: 33.3
click at [114, 105] on textarea at bounding box center [175, 112] width 321 height 84
click at [20, 119] on textarea at bounding box center [175, 112] width 321 height 84
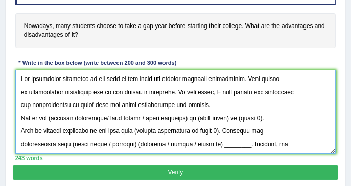
drag, startPoint x: 212, startPoint y: 104, endPoint x: -2, endPoint y: 61, distance: 217.6
click at [229, 131] on textarea at bounding box center [175, 112] width 321 height 84
click at [53, 116] on textarea at bounding box center [175, 112] width 321 height 84
click at [100, 116] on textarea at bounding box center [175, 112] width 321 height 84
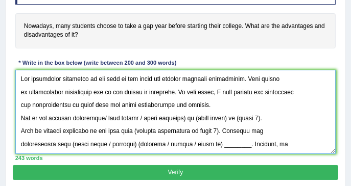
drag, startPoint x: 102, startPoint y: 116, endPoint x: 193, endPoint y: 113, distance: 90.5
click at [193, 113] on textarea at bounding box center [175, 112] width 321 height 84
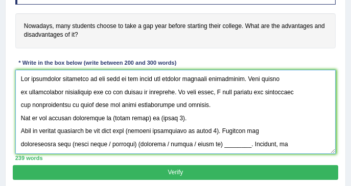
drag, startPoint x: 112, startPoint y: 119, endPoint x: 147, endPoint y: 117, distance: 35.3
click at [147, 117] on textarea at bounding box center [175, 112] width 321 height 84
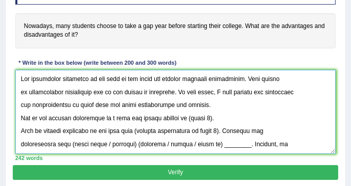
drag, startPoint x: 185, startPoint y: 117, endPoint x: 207, endPoint y: 116, distance: 22.5
click at [207, 116] on textarea at bounding box center [175, 112] width 321 height 84
click at [202, 119] on textarea at bounding box center [175, 112] width 321 height 84
drag, startPoint x: 183, startPoint y: 118, endPoint x: 208, endPoint y: 118, distance: 25.5
click at [208, 118] on textarea at bounding box center [175, 112] width 321 height 84
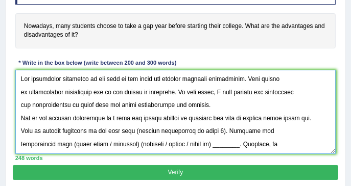
drag, startPoint x: 131, startPoint y: 129, endPoint x: 213, endPoint y: 129, distance: 81.7
click at [213, 129] on textarea at bounding box center [175, 112] width 321 height 84
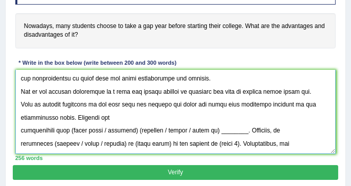
scroll to position [40, 0]
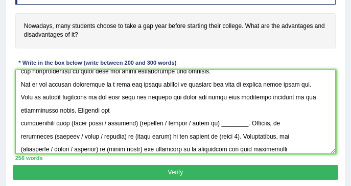
click at [21, 122] on textarea at bounding box center [175, 112] width 321 height 84
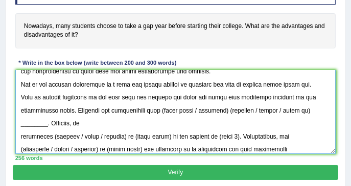
drag, startPoint x: 162, startPoint y: 108, endPoint x: 230, endPoint y: 108, distance: 67.9
click at [230, 108] on textarea at bounding box center [175, 112] width 321 height 84
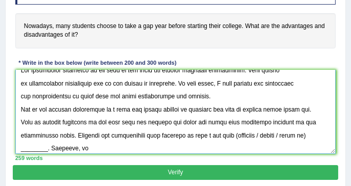
scroll to position [0, 0]
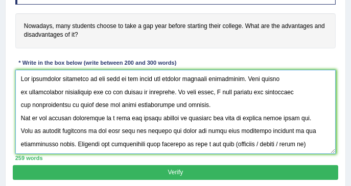
click at [241, 145] on textarea at bounding box center [175, 112] width 321 height 84
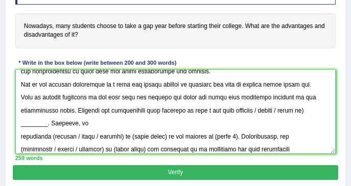
drag, startPoint x: 266, startPoint y: 109, endPoint x: 333, endPoint y: 109, distance: 67.4
click at [333, 109] on textarea at bounding box center [175, 112] width 321 height 84
click at [310, 128] on textarea at bounding box center [175, 112] width 321 height 84
drag, startPoint x: 265, startPoint y: 110, endPoint x: 333, endPoint y: 110, distance: 67.9
click at [333, 110] on textarea at bounding box center [175, 112] width 321 height 84
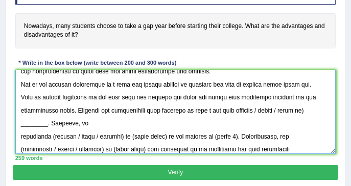
click at [315, 107] on textarea at bounding box center [175, 112] width 321 height 84
drag, startPoint x: 316, startPoint y: 107, endPoint x: 266, endPoint y: 112, distance: 50.8
click at [266, 112] on textarea at bounding box center [175, 112] width 321 height 84
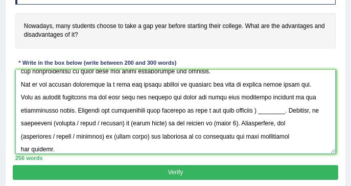
click at [268, 109] on textarea at bounding box center [175, 112] width 321 height 84
drag, startPoint x: 289, startPoint y: 108, endPoint x: 265, endPoint y: 106, distance: 24.6
click at [265, 106] on textarea at bounding box center [175, 112] width 321 height 84
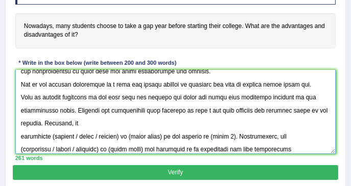
click at [22, 133] on textarea at bounding box center [175, 112] width 321 height 84
click at [17, 134] on textarea at bounding box center [175, 112] width 321 height 84
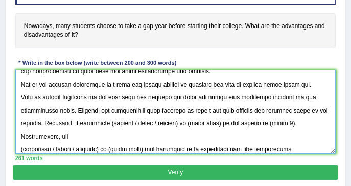
click at [120, 122] on textarea at bounding box center [175, 112] width 321 height 84
drag, startPoint x: 138, startPoint y: 122, endPoint x: 188, endPoint y: 121, distance: 49.5
click at [188, 121] on textarea at bounding box center [175, 112] width 321 height 84
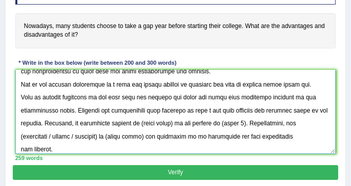
drag, startPoint x: 144, startPoint y: 122, endPoint x: 182, endPoint y: 122, distance: 38.3
click at [182, 122] on textarea at bounding box center [175, 112] width 321 height 84
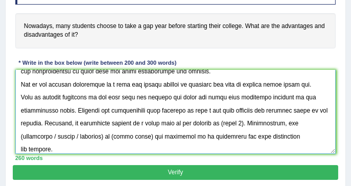
drag, startPoint x: 219, startPoint y: 122, endPoint x: 240, endPoint y: 123, distance: 21.0
click at [240, 123] on textarea at bounding box center [175, 112] width 321 height 84
drag, startPoint x: 241, startPoint y: 123, endPoint x: 219, endPoint y: 123, distance: 22.0
click at [219, 123] on textarea at bounding box center [175, 112] width 321 height 84
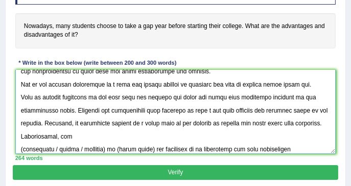
click at [322, 122] on textarea at bounding box center [175, 112] width 321 height 84
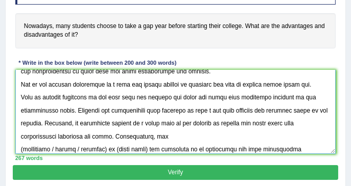
click at [217, 121] on textarea at bounding box center [175, 112] width 321 height 84
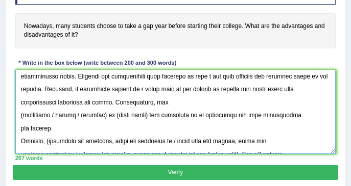
click at [22, 112] on textarea at bounding box center [175, 112] width 321 height 84
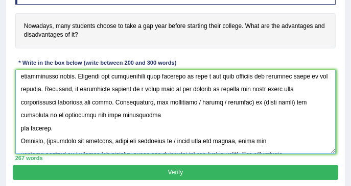
scroll to position [65, 0]
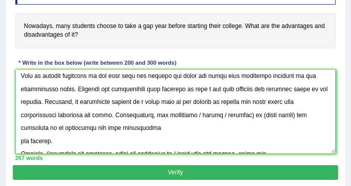
drag, startPoint x: 193, startPoint y: 115, endPoint x: 249, endPoint y: 114, distance: 55.7
click at [249, 114] on textarea at bounding box center [175, 112] width 321 height 84
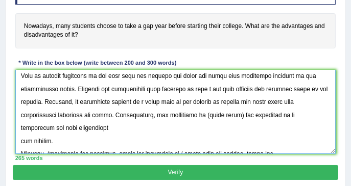
drag, startPoint x: 199, startPoint y: 115, endPoint x: 234, endPoint y: 115, distance: 35.2
click at [234, 115] on textarea at bounding box center [175, 112] width 321 height 84
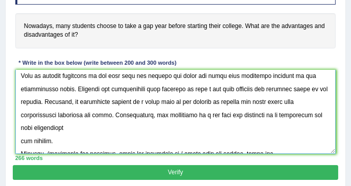
click at [19, 143] on textarea at bounding box center [175, 112] width 321 height 84
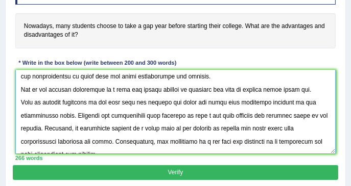
scroll to position [0, 0]
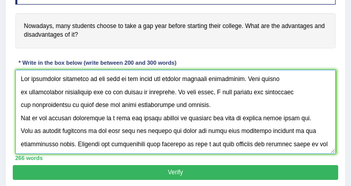
drag, startPoint x: 102, startPoint y: 141, endPoint x: 25, endPoint y: 68, distance: 106.2
click at [25, 68] on div "Instructions: You will have 20 minutes to plan, write and revise an essay about…" at bounding box center [175, 61] width 325 height 210
click at [57, 111] on textarea at bounding box center [175, 112] width 321 height 84
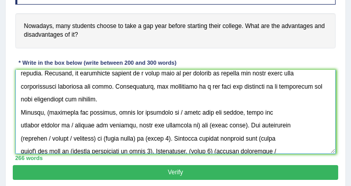
scroll to position [120, 0]
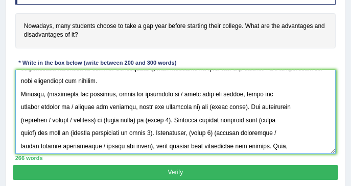
click at [49, 93] on textarea at bounding box center [175, 112] width 321 height 84
drag, startPoint x: 171, startPoint y: 89, endPoint x: 192, endPoint y: 105, distance: 26.4
click at [192, 105] on textarea at bounding box center [175, 112] width 321 height 84
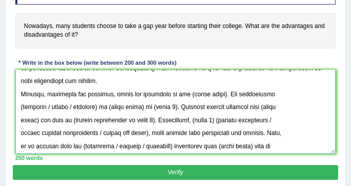
drag, startPoint x: 188, startPoint y: 90, endPoint x: 217, endPoint y: 90, distance: 28.6
click at [217, 90] on textarea at bounding box center [175, 112] width 321 height 84
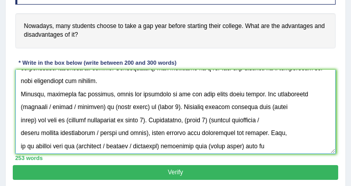
click at [22, 106] on textarea at bounding box center [175, 112] width 321 height 84
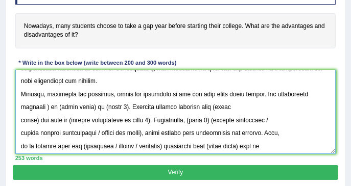
drag, startPoint x: 47, startPoint y: 106, endPoint x: 96, endPoint y: 108, distance: 48.6
click at [96, 108] on textarea at bounding box center [175, 112] width 321 height 84
click at [57, 100] on textarea at bounding box center [175, 112] width 321 height 84
click at [51, 107] on textarea at bounding box center [175, 112] width 321 height 84
drag, startPoint x: 56, startPoint y: 105, endPoint x: 90, endPoint y: 108, distance: 34.8
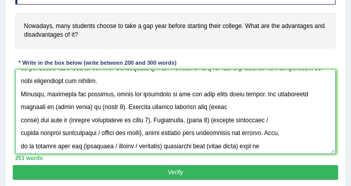
click at [90, 108] on textarea at bounding box center [175, 112] width 321 height 84
drag, startPoint x: 87, startPoint y: 109, endPoint x: 108, endPoint y: 110, distance: 21.5
click at [108, 110] on textarea at bounding box center [175, 112] width 321 height 84
click at [99, 107] on textarea at bounding box center [175, 112] width 321 height 84
drag, startPoint x: 87, startPoint y: 105, endPoint x: 109, endPoint y: 105, distance: 22.0
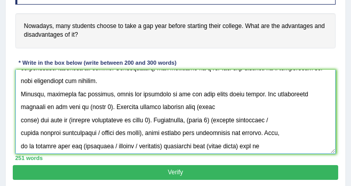
click at [109, 105] on textarea at bounding box center [175, 112] width 321 height 84
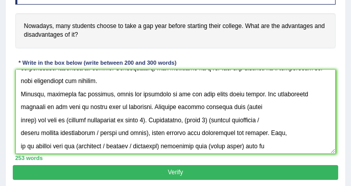
drag, startPoint x: 244, startPoint y: 105, endPoint x: 35, endPoint y: 117, distance: 209.2
click at [35, 117] on textarea at bounding box center [175, 112] width 321 height 84
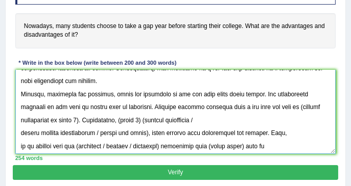
drag, startPoint x: 20, startPoint y: 119, endPoint x: 102, endPoint y: 117, distance: 82.2
click at [102, 117] on textarea at bounding box center [175, 112] width 321 height 84
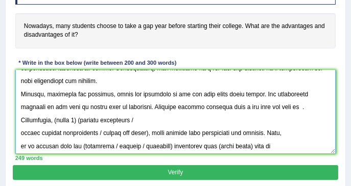
click at [306, 108] on textarea at bounding box center [175, 112] width 321 height 84
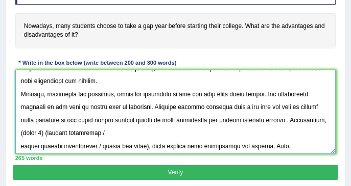
click at [313, 119] on textarea at bounding box center [175, 112] width 321 height 84
drag, startPoint x: 56, startPoint y: 131, endPoint x: 86, endPoint y: 114, distance: 35.0
click at [80, 132] on textarea at bounding box center [175, 112] width 321 height 84
click at [60, 134] on textarea at bounding box center [175, 112] width 321 height 84
drag, startPoint x: 57, startPoint y: 134, endPoint x: 80, endPoint y: 133, distance: 22.5
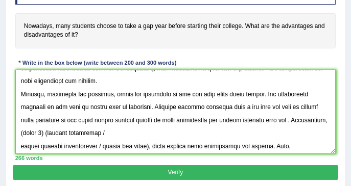
click at [80, 133] on textarea at bounding box center [175, 112] width 321 height 84
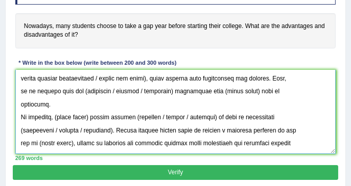
scroll to position [160, 0]
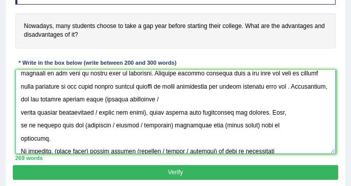
click at [147, 99] on textarea at bounding box center [175, 112] width 321 height 84
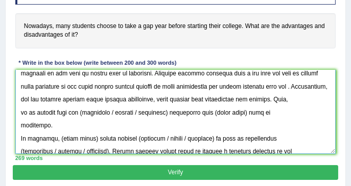
drag, startPoint x: 194, startPoint y: 98, endPoint x: 152, endPoint y: 110, distance: 43.6
click at [152, 110] on textarea at bounding box center [175, 112] width 321 height 84
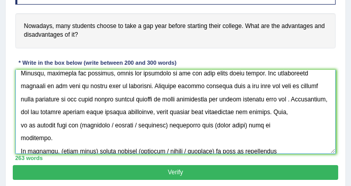
click at [19, 139] on textarea at bounding box center [175, 112] width 321 height 84
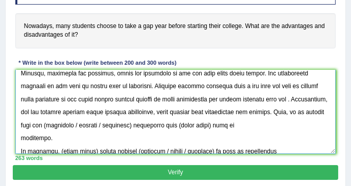
click at [93, 126] on textarea at bounding box center [175, 112] width 321 height 84
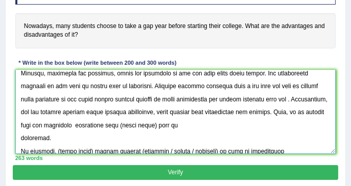
drag, startPoint x: 122, startPoint y: 124, endPoint x: 178, endPoint y: 127, distance: 55.8
click at [178, 127] on textarea at bounding box center [175, 112] width 321 height 84
click at [173, 128] on textarea at bounding box center [175, 112] width 321 height 84
click at [124, 126] on textarea at bounding box center [175, 112] width 321 height 84
drag, startPoint x: 168, startPoint y: 127, endPoint x: 192, endPoint y: 126, distance: 24.0
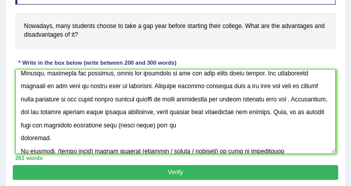
click at [192, 126] on textarea at bounding box center [175, 112] width 321 height 84
drag, startPoint x: 201, startPoint y: 124, endPoint x: 166, endPoint y: 119, distance: 34.5
click at [166, 119] on textarea at bounding box center [175, 112] width 321 height 84
click at [23, 136] on textarea at bounding box center [175, 112] width 321 height 84
click at [20, 136] on textarea at bounding box center [175, 112] width 321 height 84
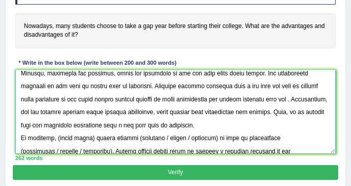
drag, startPoint x: 56, startPoint y: 137, endPoint x: 90, endPoint y: 136, distance: 33.7
click at [90, 136] on textarea at bounding box center [175, 112] width 321 height 84
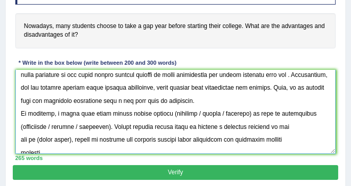
scroll to position [184, 0]
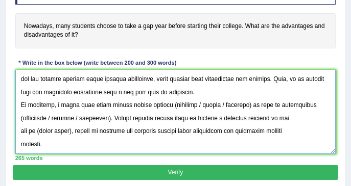
click at [165, 104] on textarea at bounding box center [175, 112] width 321 height 84
drag, startPoint x: 186, startPoint y: 102, endPoint x: 243, endPoint y: 102, distance: 56.7
click at [243, 102] on textarea at bounding box center [175, 112] width 321 height 84
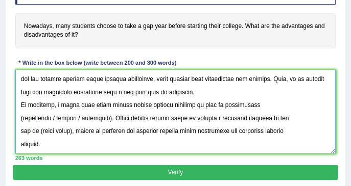
drag, startPoint x: 54, startPoint y: 118, endPoint x: 108, endPoint y: 115, distance: 54.7
click at [108, 115] on textarea at bounding box center [175, 112] width 321 height 84
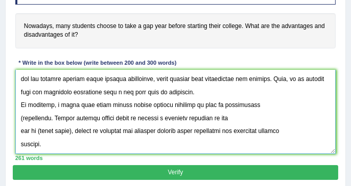
click at [23, 115] on textarea at bounding box center [175, 112] width 321 height 84
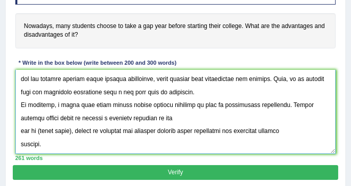
click at [16, 131] on textarea at bounding box center [175, 112] width 321 height 84
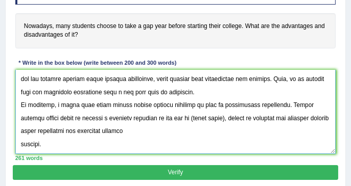
drag, startPoint x: 178, startPoint y: 118, endPoint x: 213, endPoint y: 116, distance: 35.3
click at [213, 116] on textarea at bounding box center [175, 112] width 321 height 84
click at [19, 141] on textarea at bounding box center [175, 112] width 321 height 84
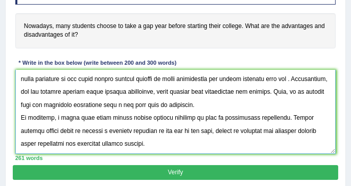
scroll to position [169, 0]
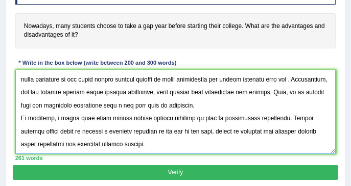
click at [154, 139] on textarea at bounding box center [175, 112] width 321 height 84
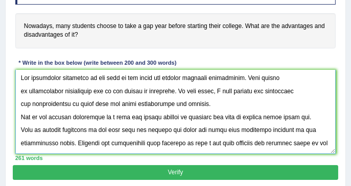
scroll to position [0, 0]
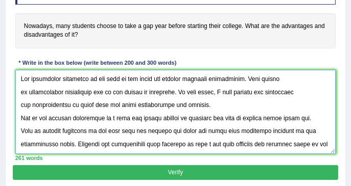
type textarea "The increasing influence of gap year on our lives has ignited numerous discussi…"
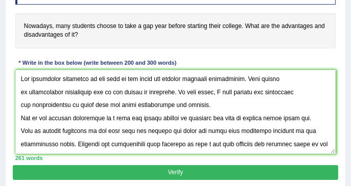
click at [209, 169] on button "Verify" at bounding box center [175, 172] width 325 height 15
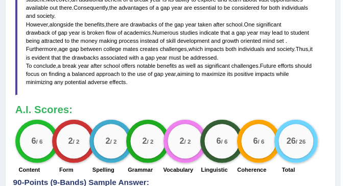
scroll to position [435, 0]
